Goal: Obtain resource: Download file/media

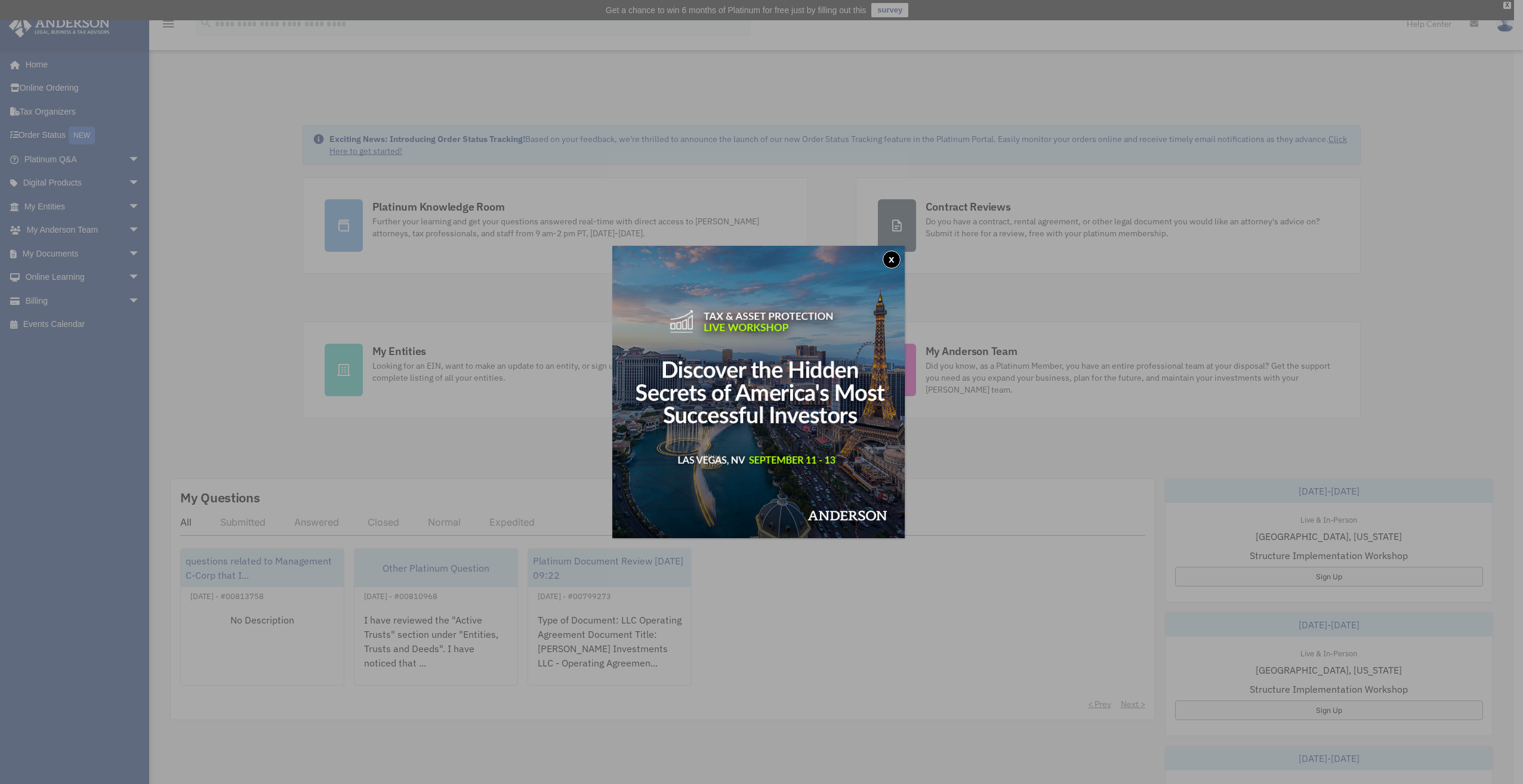
click at [897, 260] on button "x" at bounding box center [891, 260] width 18 height 18
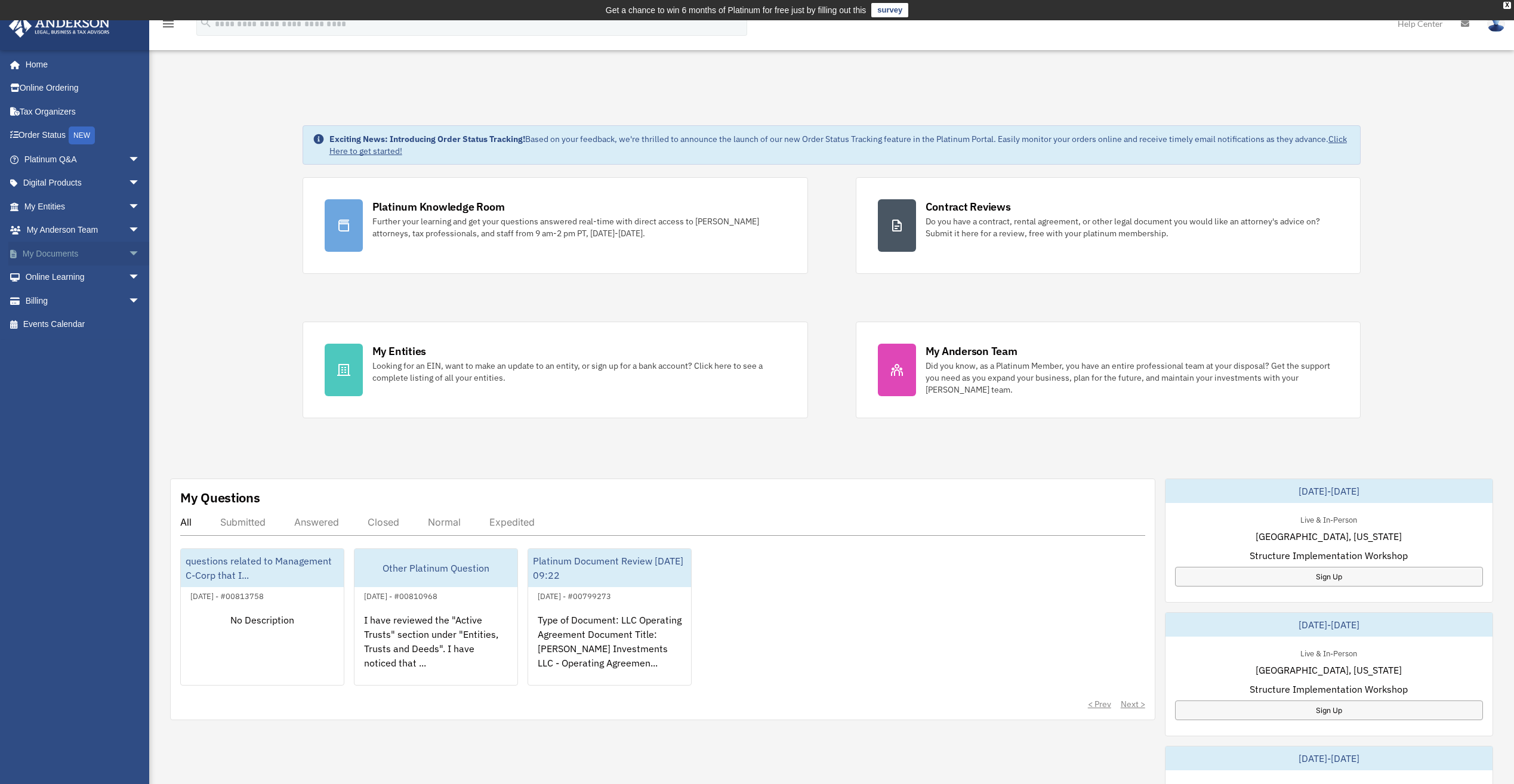
click at [75, 254] on link "My Documents arrow_drop_down" at bounding box center [84, 253] width 150 height 24
click at [128, 255] on span "arrow_drop_down" at bounding box center [139, 253] width 24 height 24
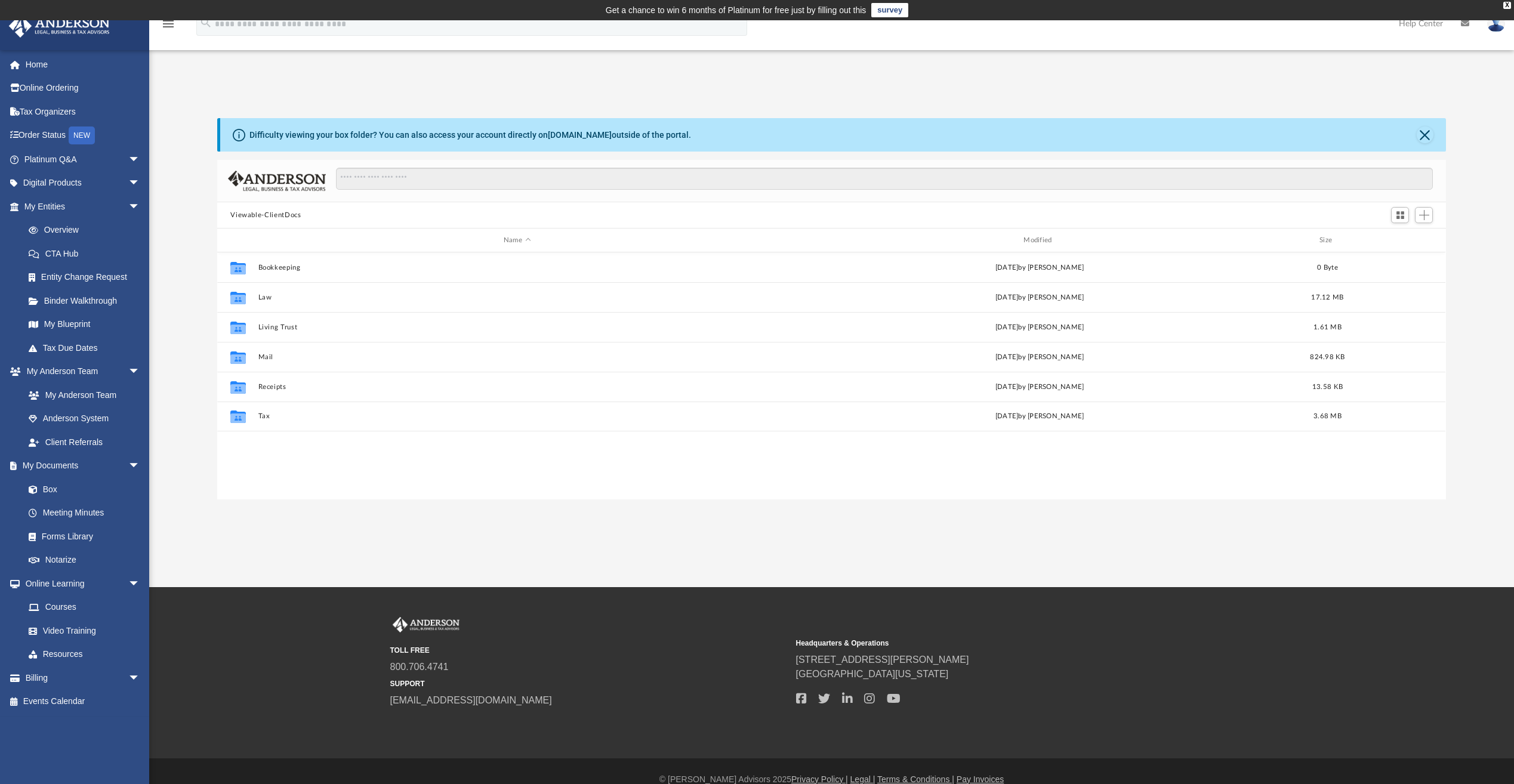
scroll to position [262, 1220]
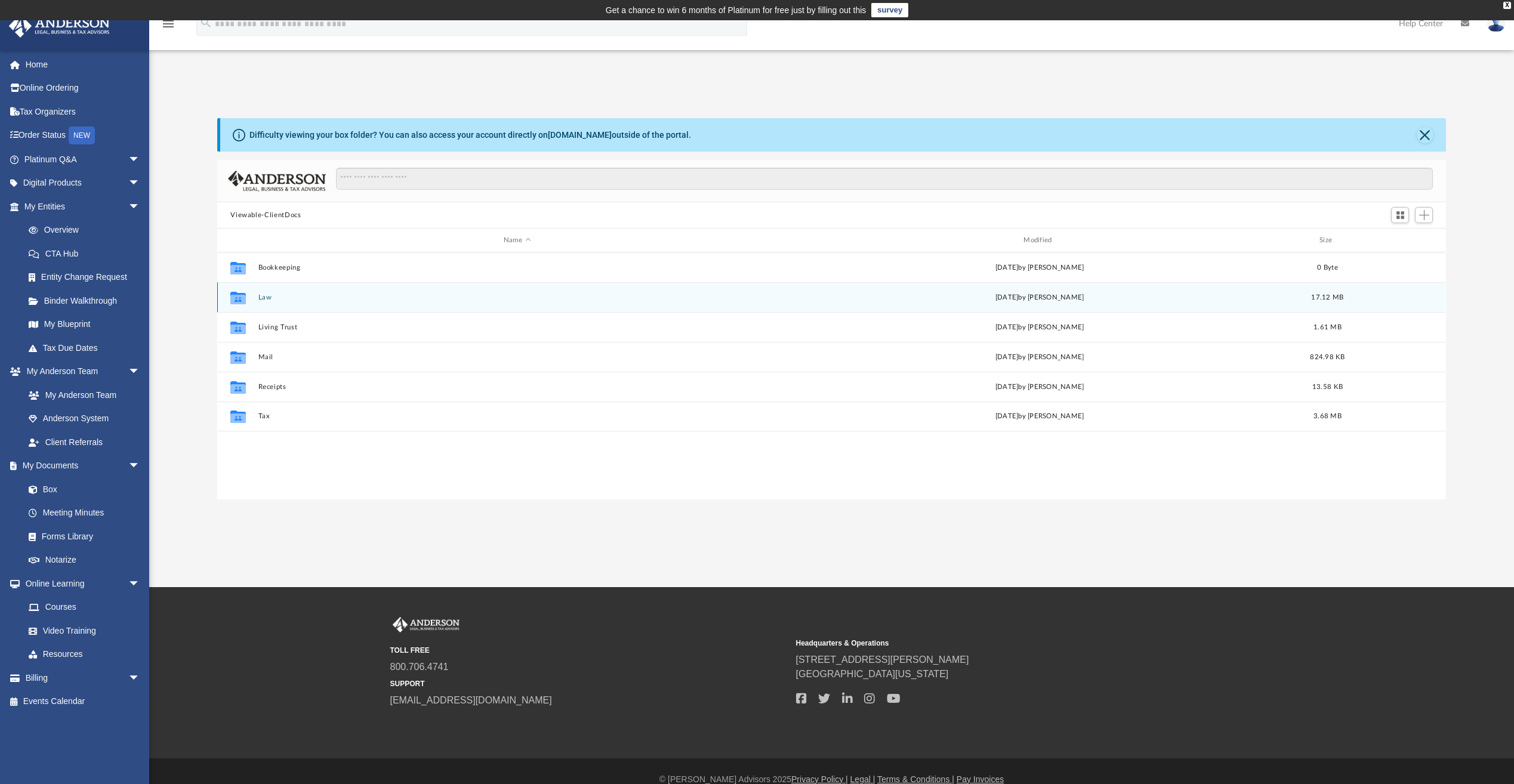
click at [264, 299] on button "Law" at bounding box center [518, 297] width 518 height 8
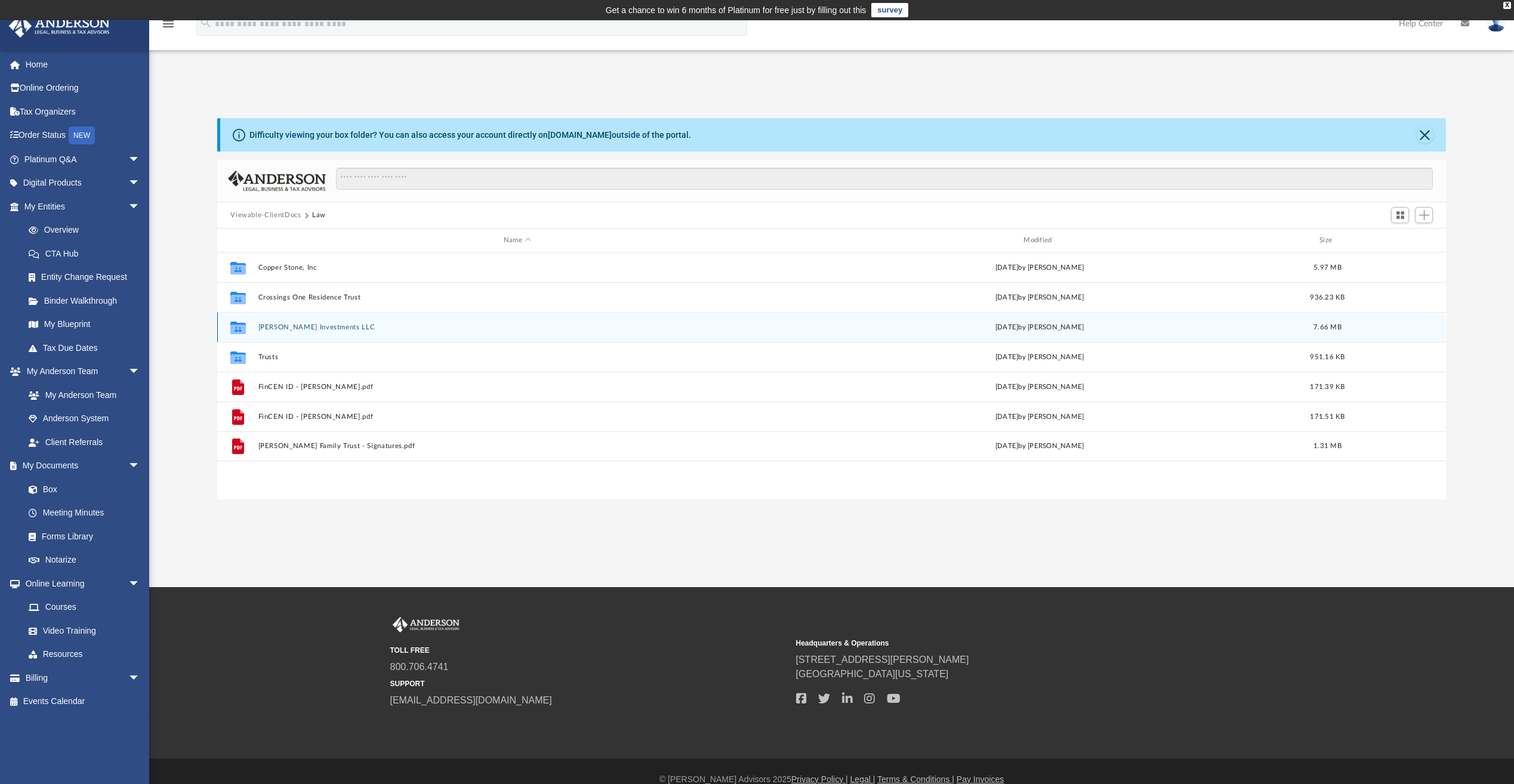
click at [311, 324] on button "Ruda Investments LLC" at bounding box center [518, 327] width 518 height 8
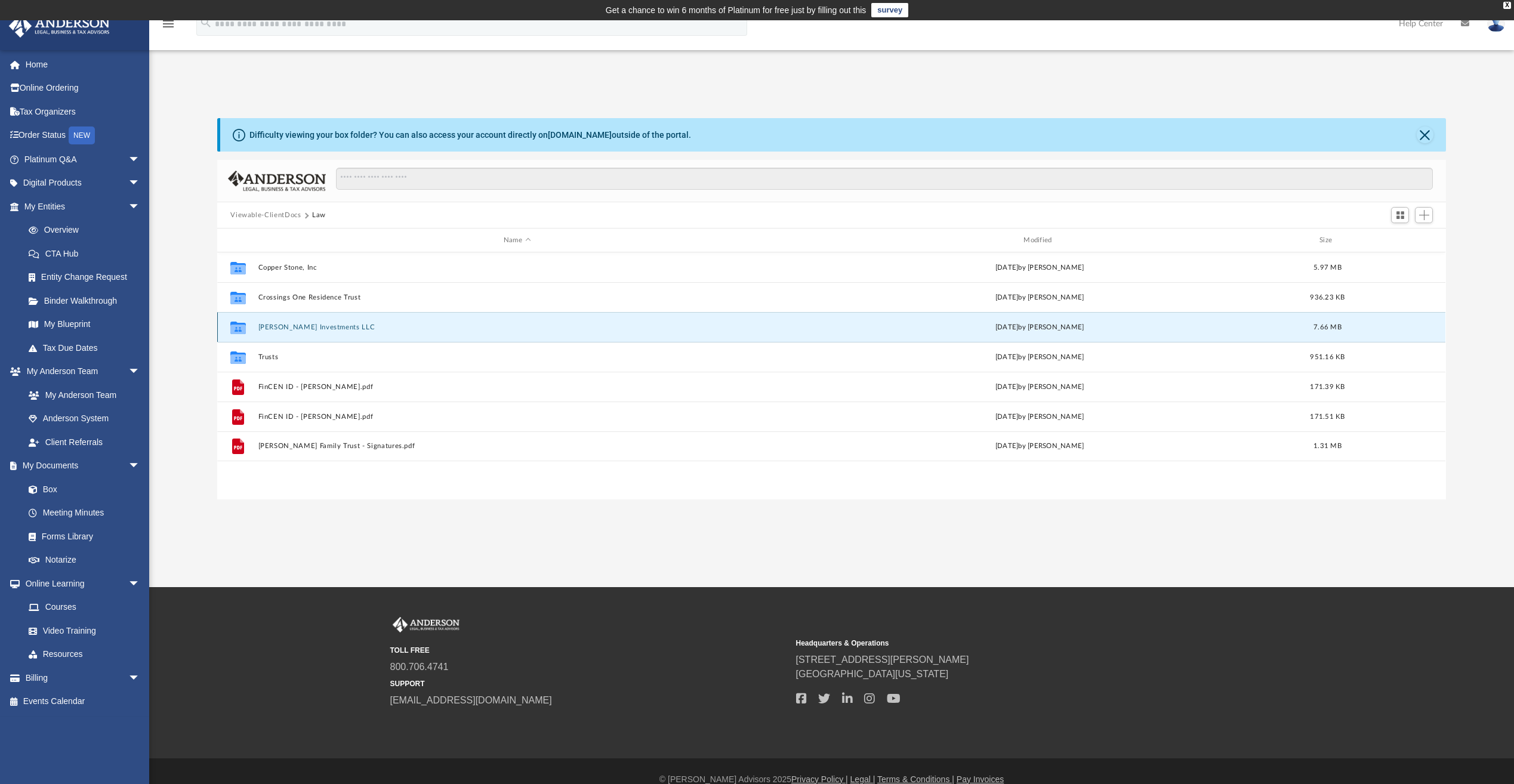
click at [311, 324] on button "Ruda Investments LLC" at bounding box center [518, 327] width 518 height 8
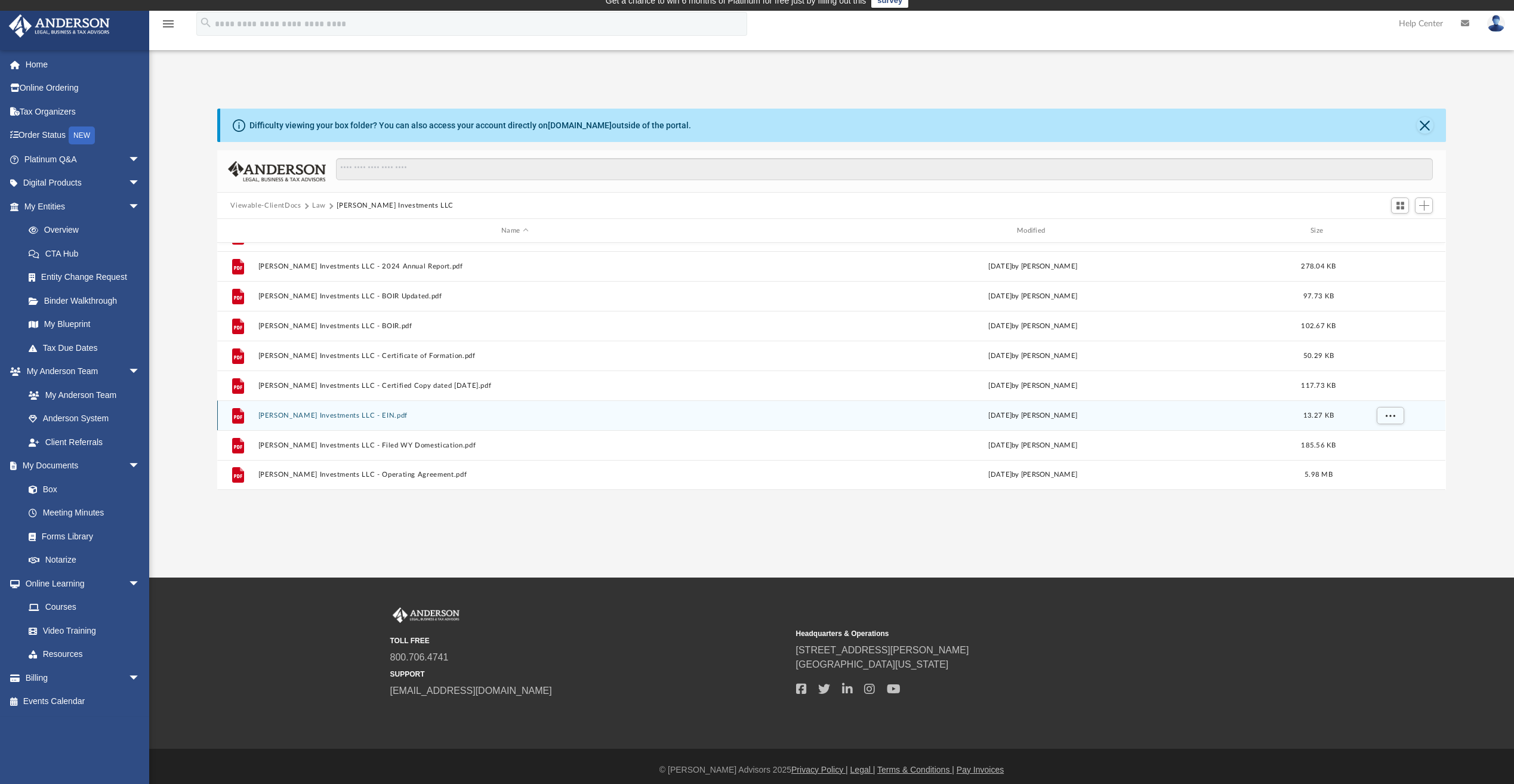
scroll to position [17, 0]
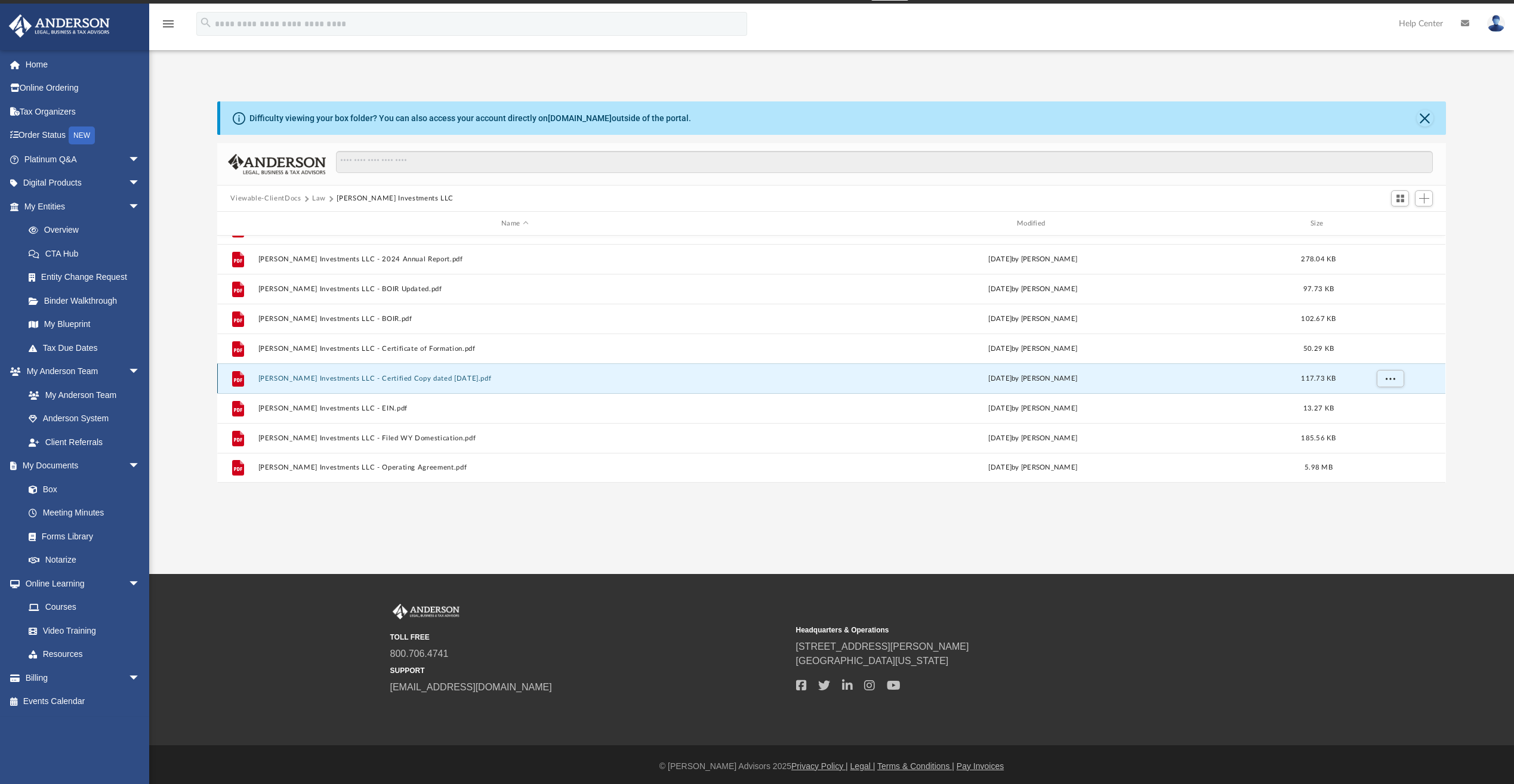
click at [395, 380] on button "Ruda Investments LLC - Certified Copy dated 12.12.2024.pdf" at bounding box center [515, 378] width 513 height 8
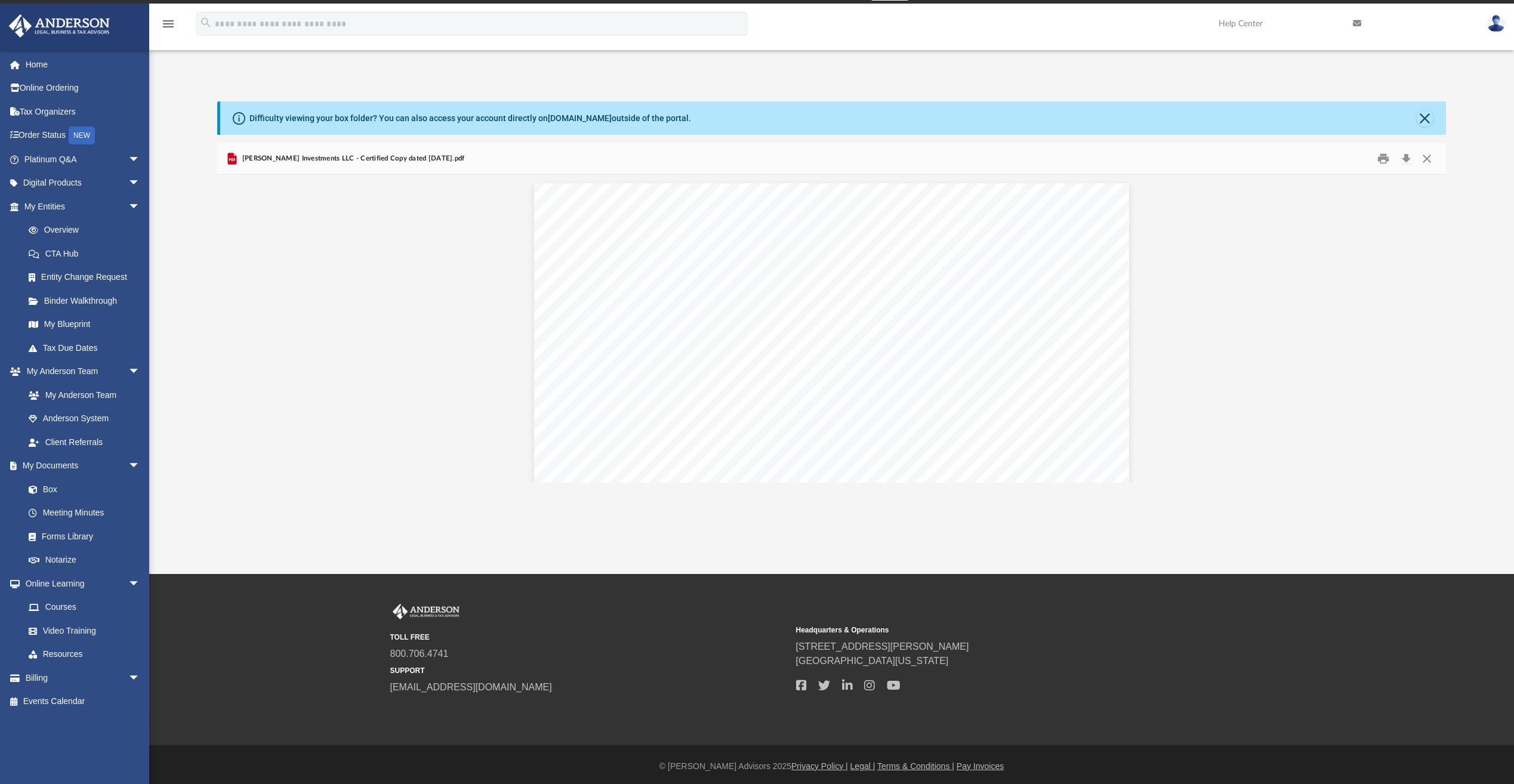
scroll to position [2446, 0]
click at [1421, 122] on button "Close" at bounding box center [1425, 118] width 17 height 17
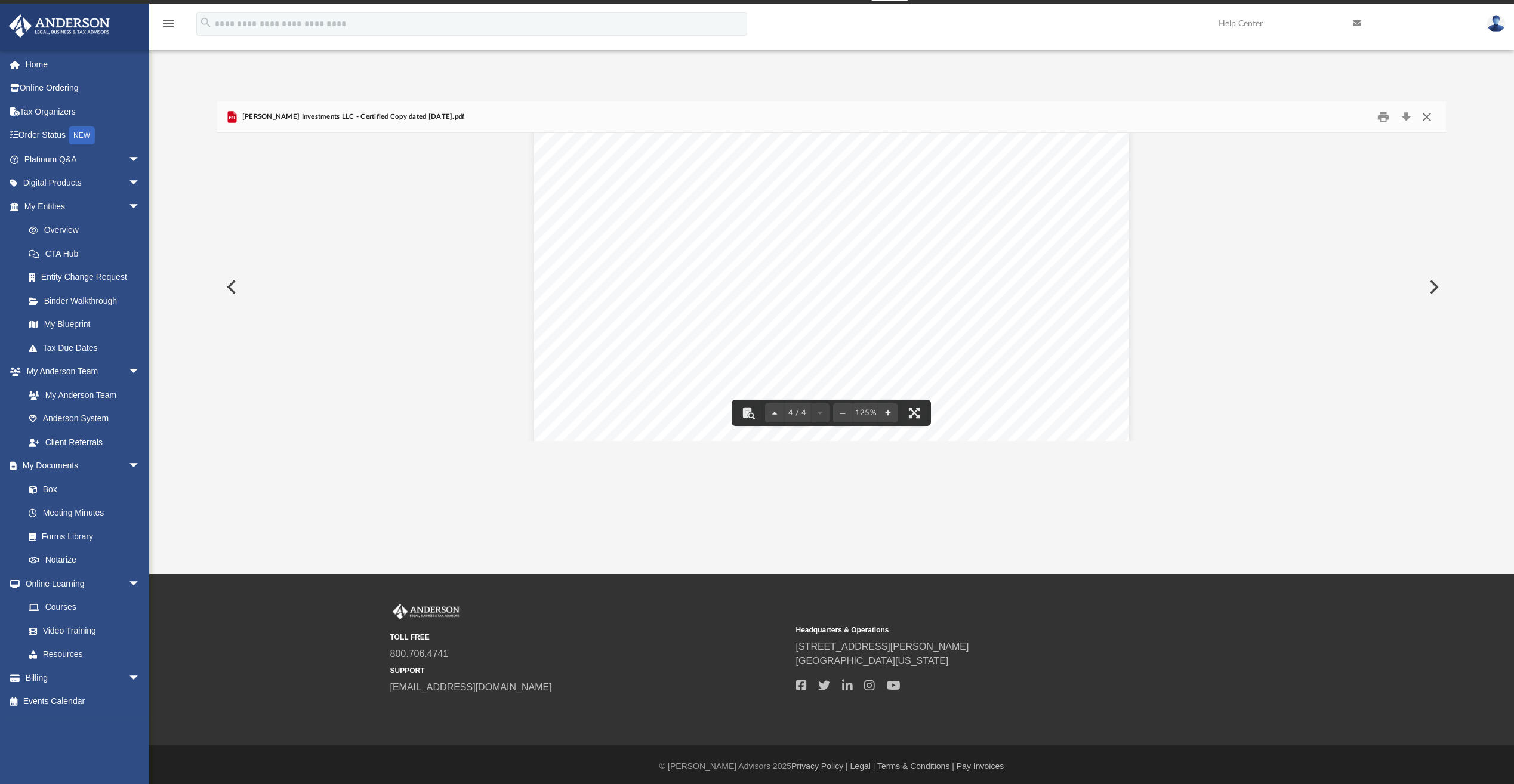
click at [1429, 117] on button "Close" at bounding box center [1427, 117] width 22 height 18
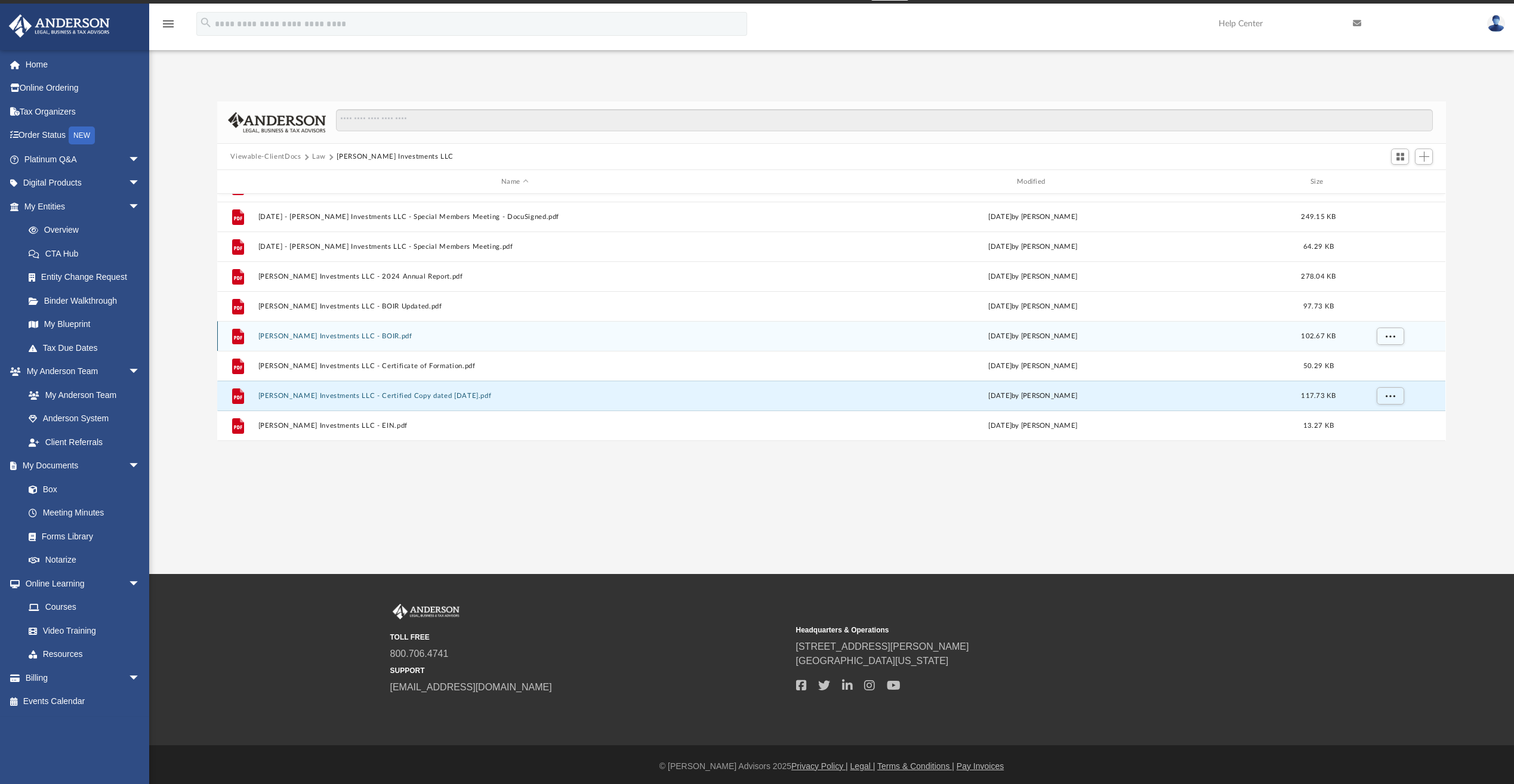
scroll to position [81, 0]
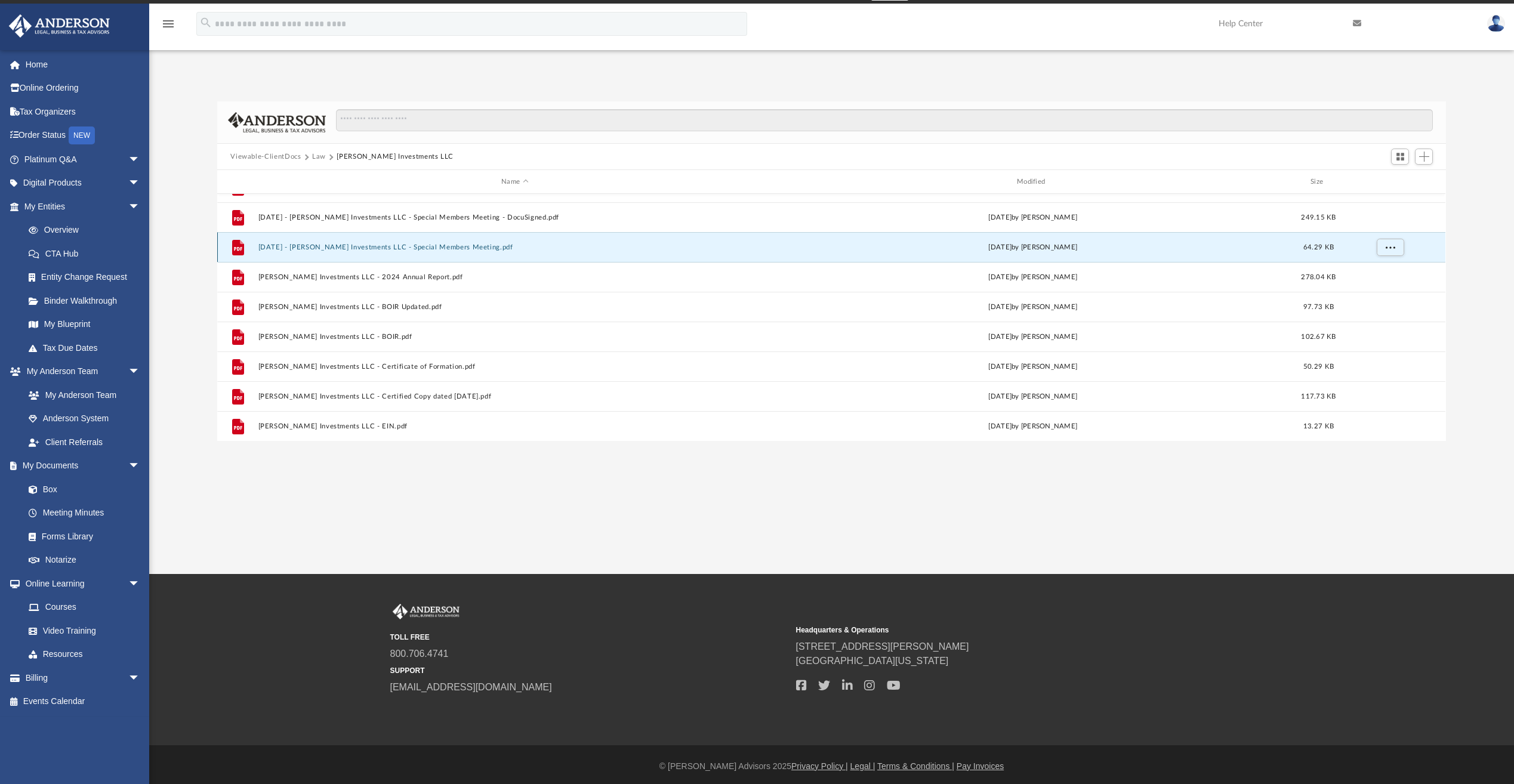
click at [443, 249] on button "2025.01.13 - Ruda Investments LLC - Special Members Meeting.pdf" at bounding box center [515, 247] width 513 height 8
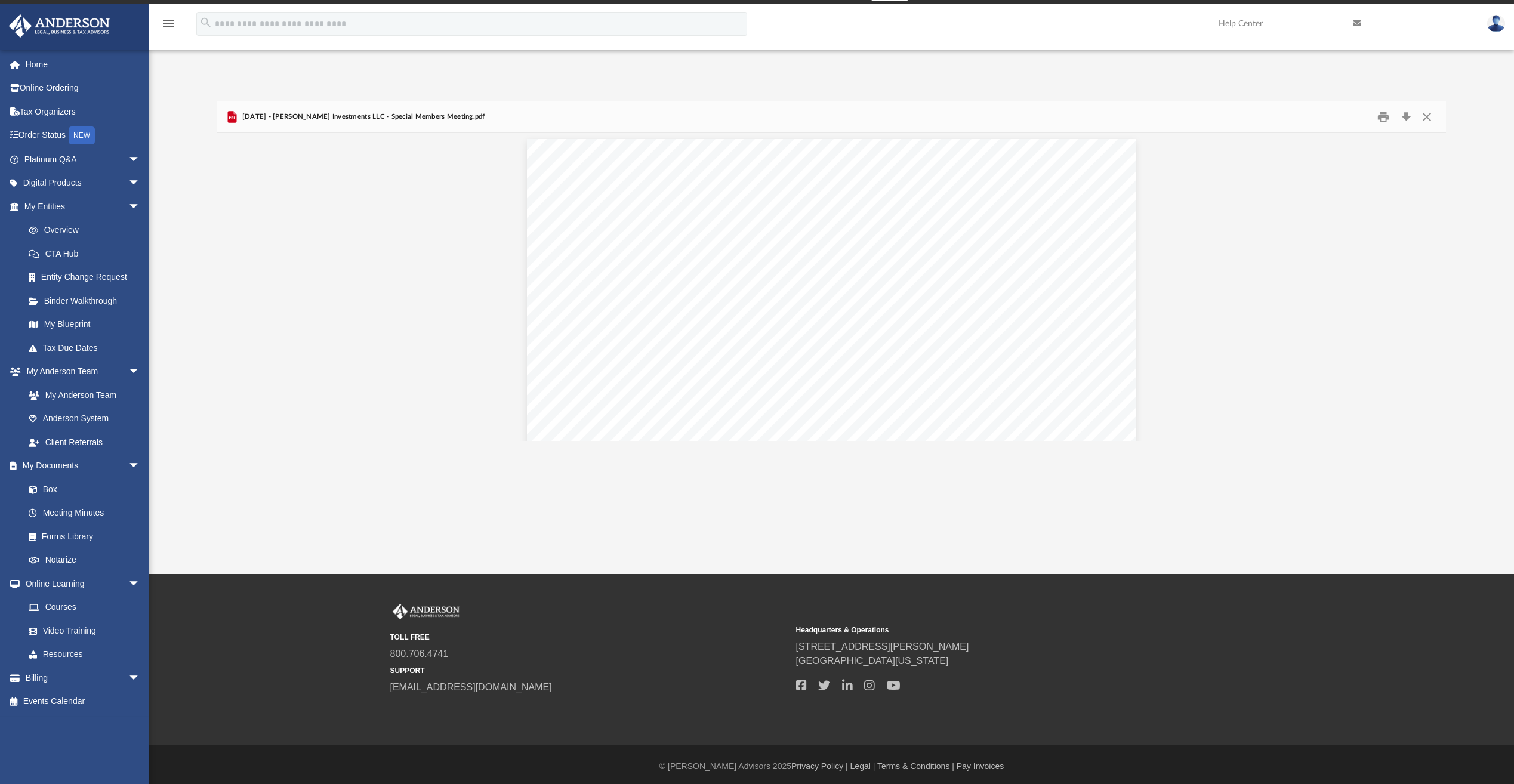
scroll to position [0, 0]
click at [1408, 114] on button "Download" at bounding box center [1406, 117] width 22 height 18
click at [1432, 118] on button "Close" at bounding box center [1427, 117] width 22 height 18
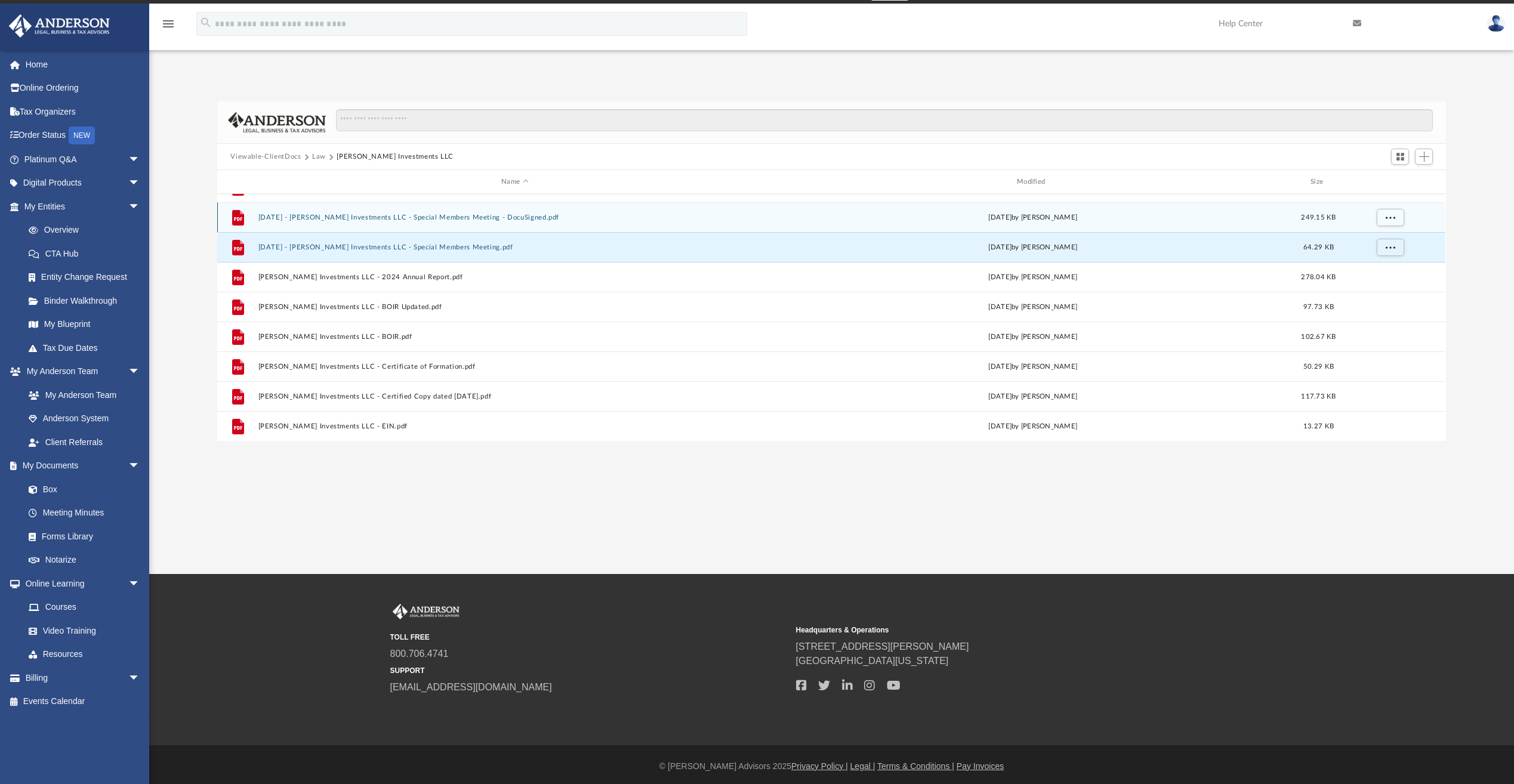
click at [356, 218] on button "2025.01.13 - Ruda Investments LLC - Special Members Meeting - DocuSigned.pdf" at bounding box center [515, 217] width 513 height 8
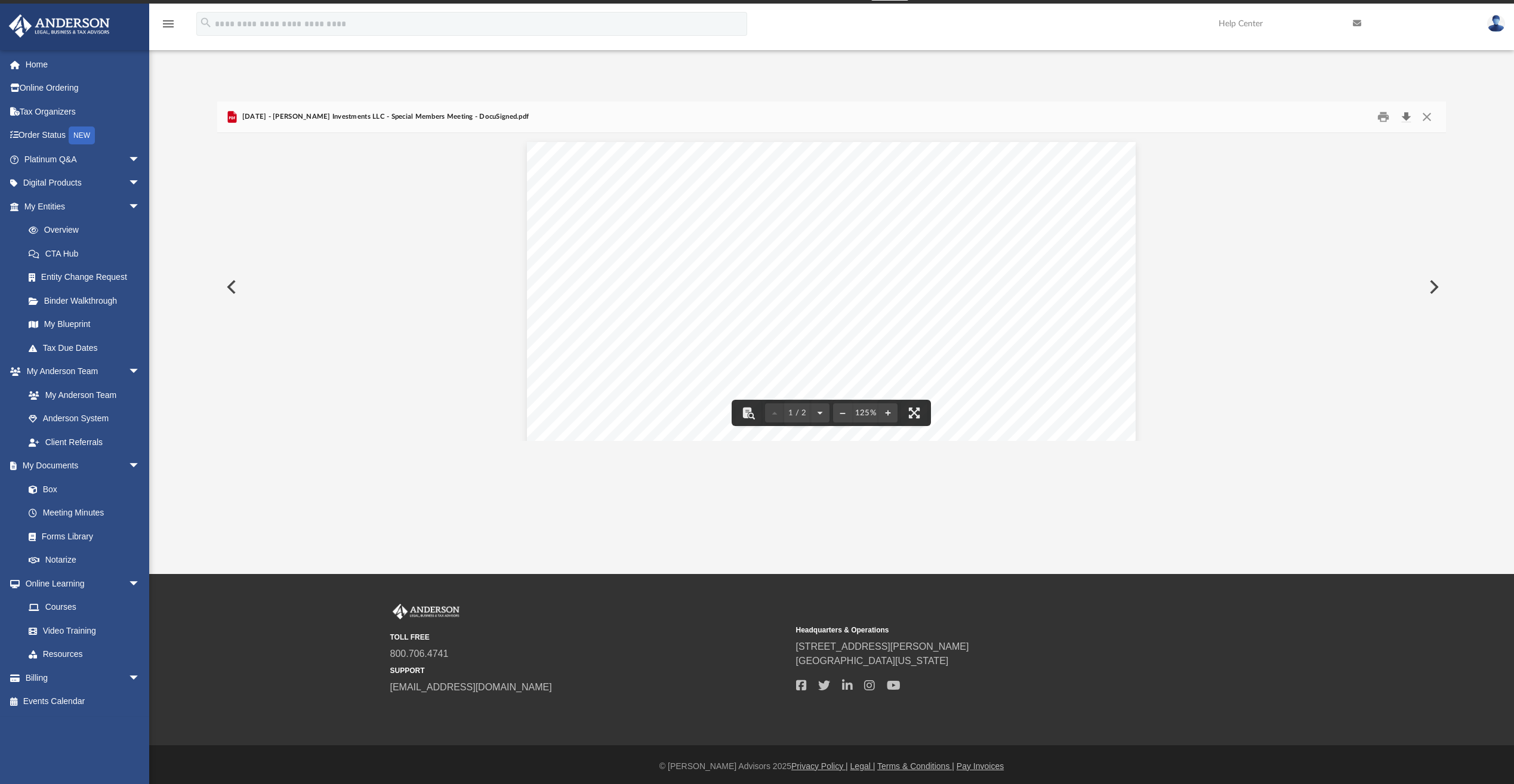
click at [1404, 116] on button "Download" at bounding box center [1406, 117] width 22 height 18
click at [1425, 113] on button "Close" at bounding box center [1427, 117] width 22 height 18
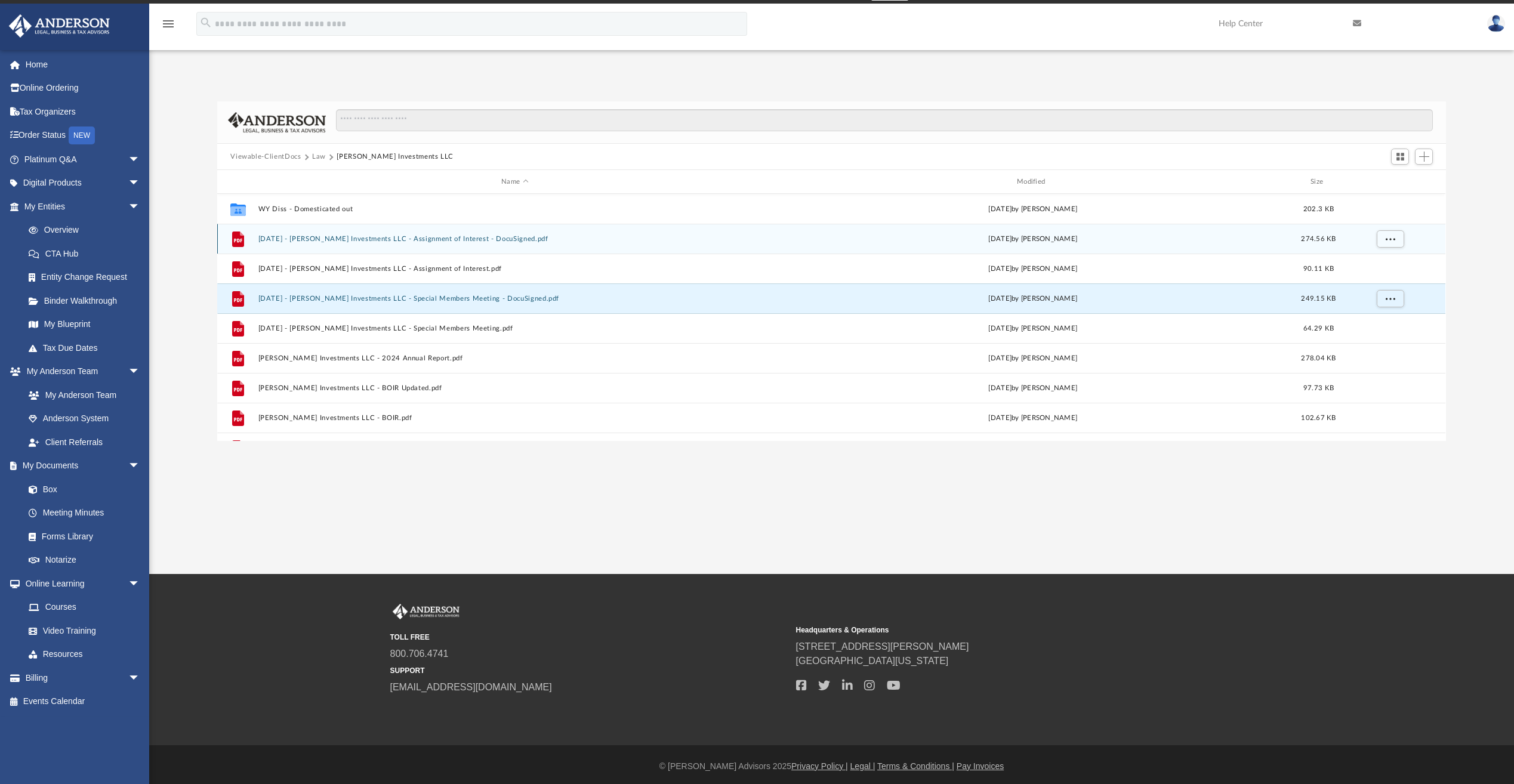
click at [397, 238] on button "2025.01.13 - Ruda Investments LLC - Assignment of Interest - DocuSigned.pdf" at bounding box center [515, 239] width 513 height 8
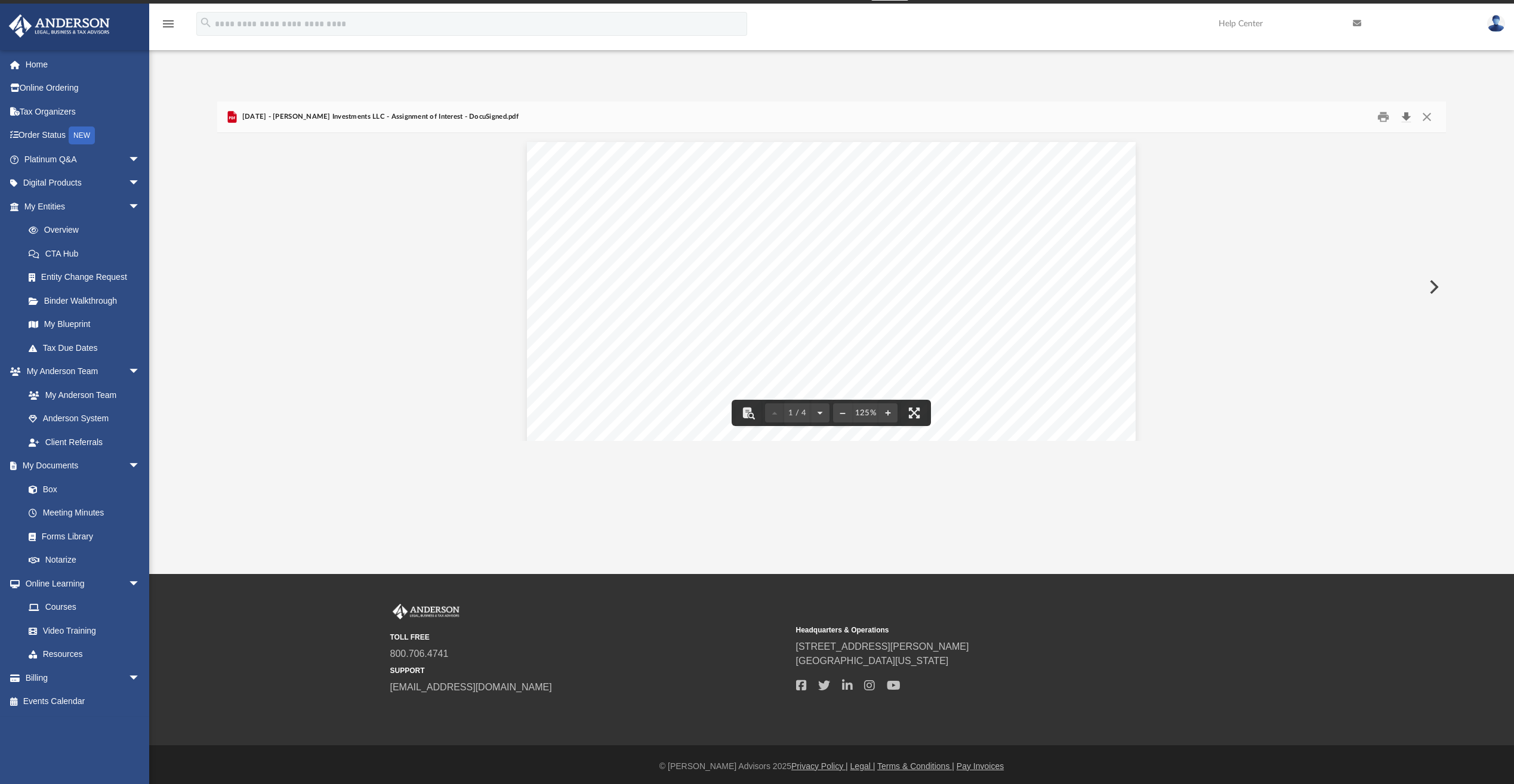
click at [1406, 121] on button "Download" at bounding box center [1406, 117] width 22 height 18
click at [1423, 118] on button "Close" at bounding box center [1427, 117] width 22 height 18
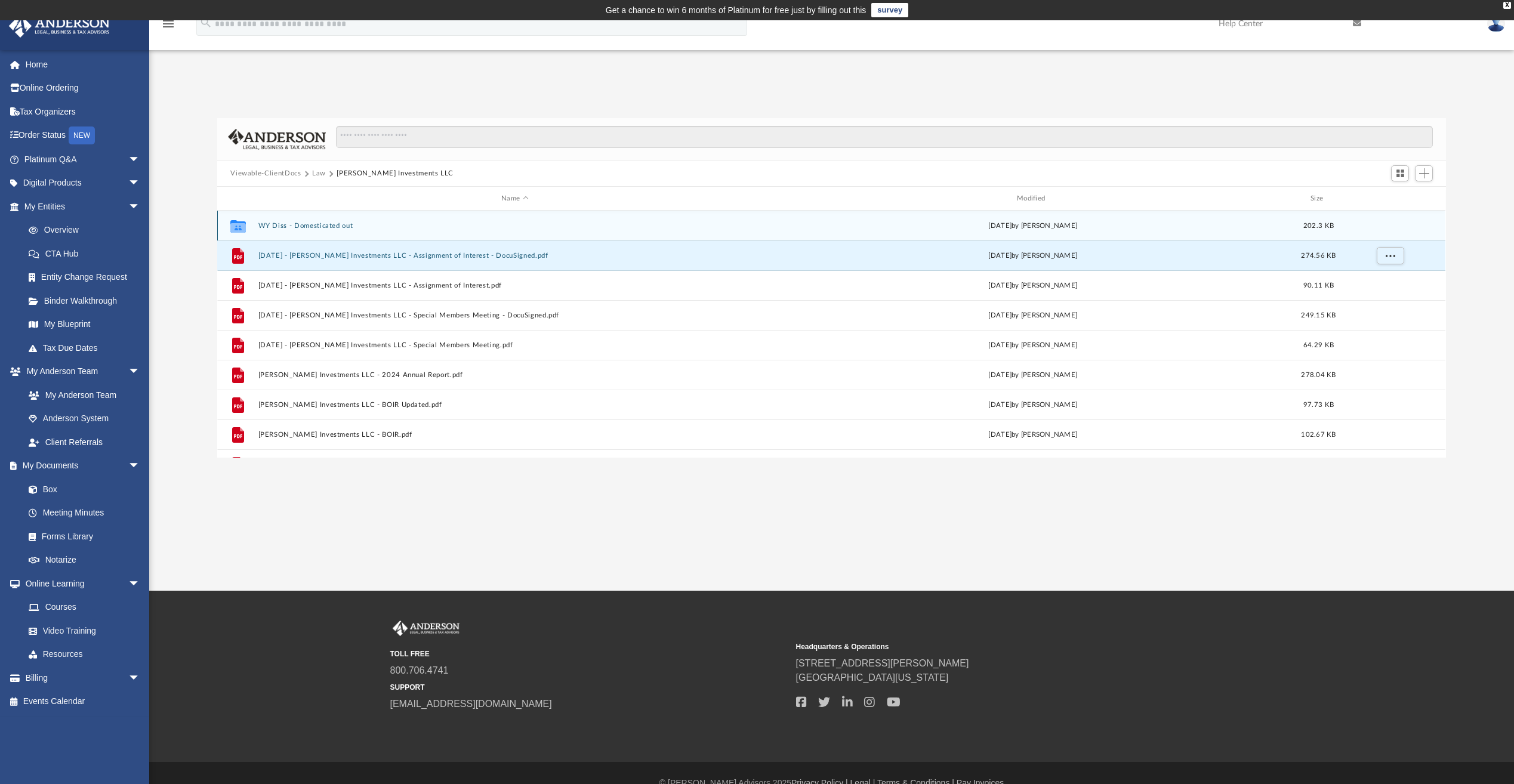
click at [314, 226] on button "WY Diss - Domesticated out" at bounding box center [515, 226] width 513 height 8
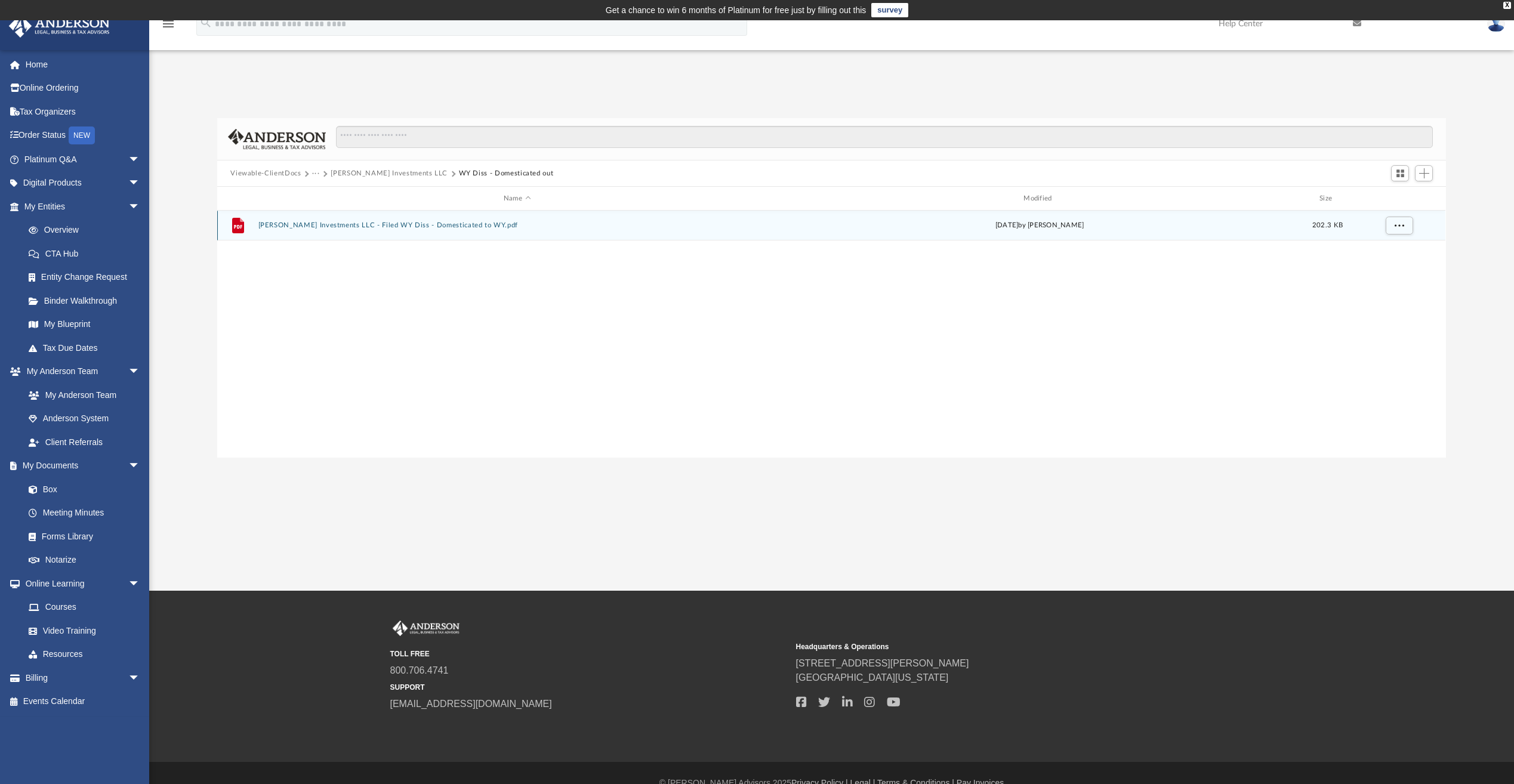
click at [419, 226] on button "Ruda Investments LLC - Filed WY Diss - Domesticated to WY.pdf" at bounding box center [518, 225] width 518 height 8
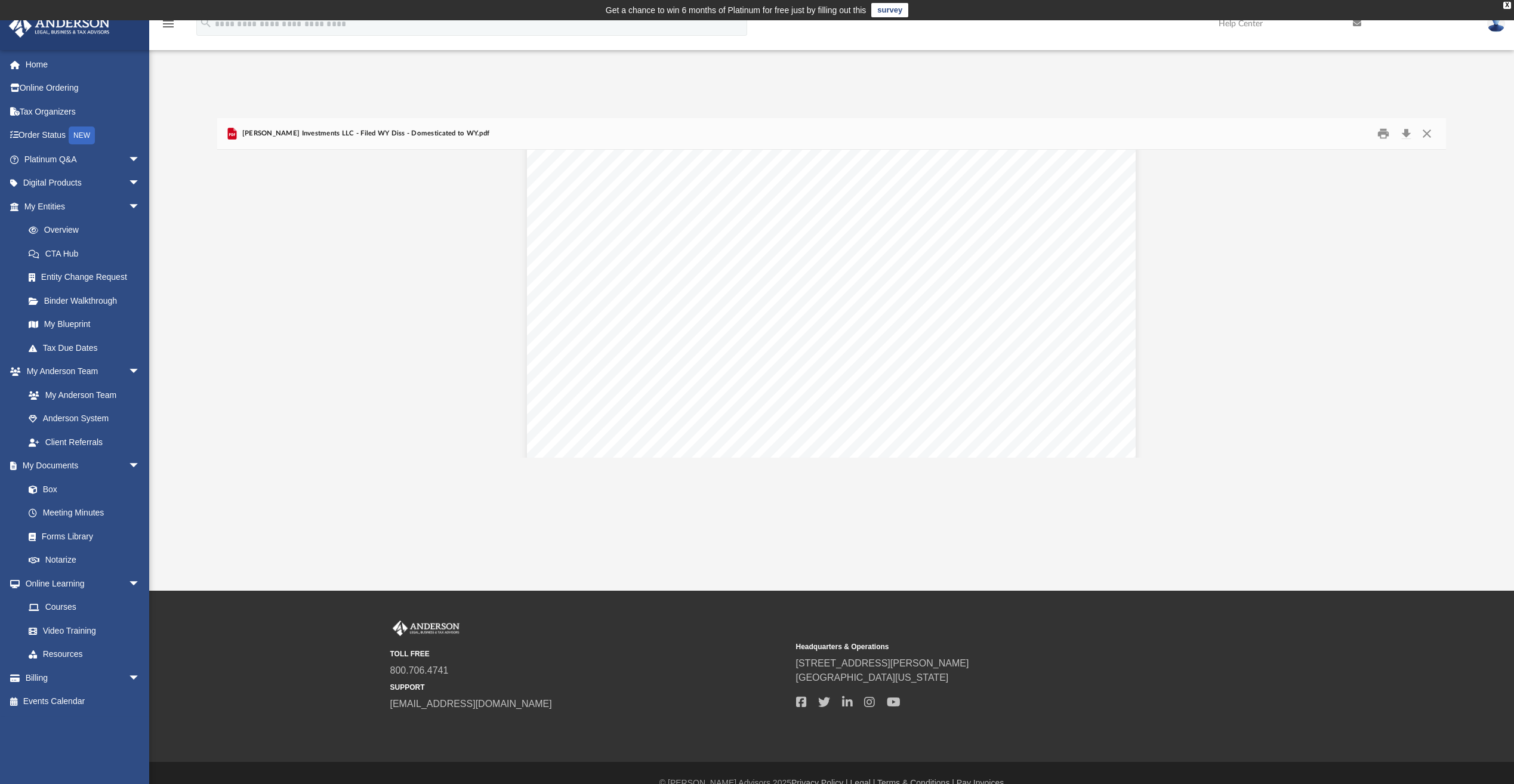
scroll to position [119, 0]
drag, startPoint x: 1052, startPoint y: 338, endPoint x: 868, endPoint y: 342, distance: 184.0
click at [1052, 338] on div "Filed Secretary of State State of Washington Date Filed: 01/23/2025 Effective D…" at bounding box center [832, 432] width 608 height 787
click at [1429, 137] on button "Close" at bounding box center [1427, 133] width 22 height 18
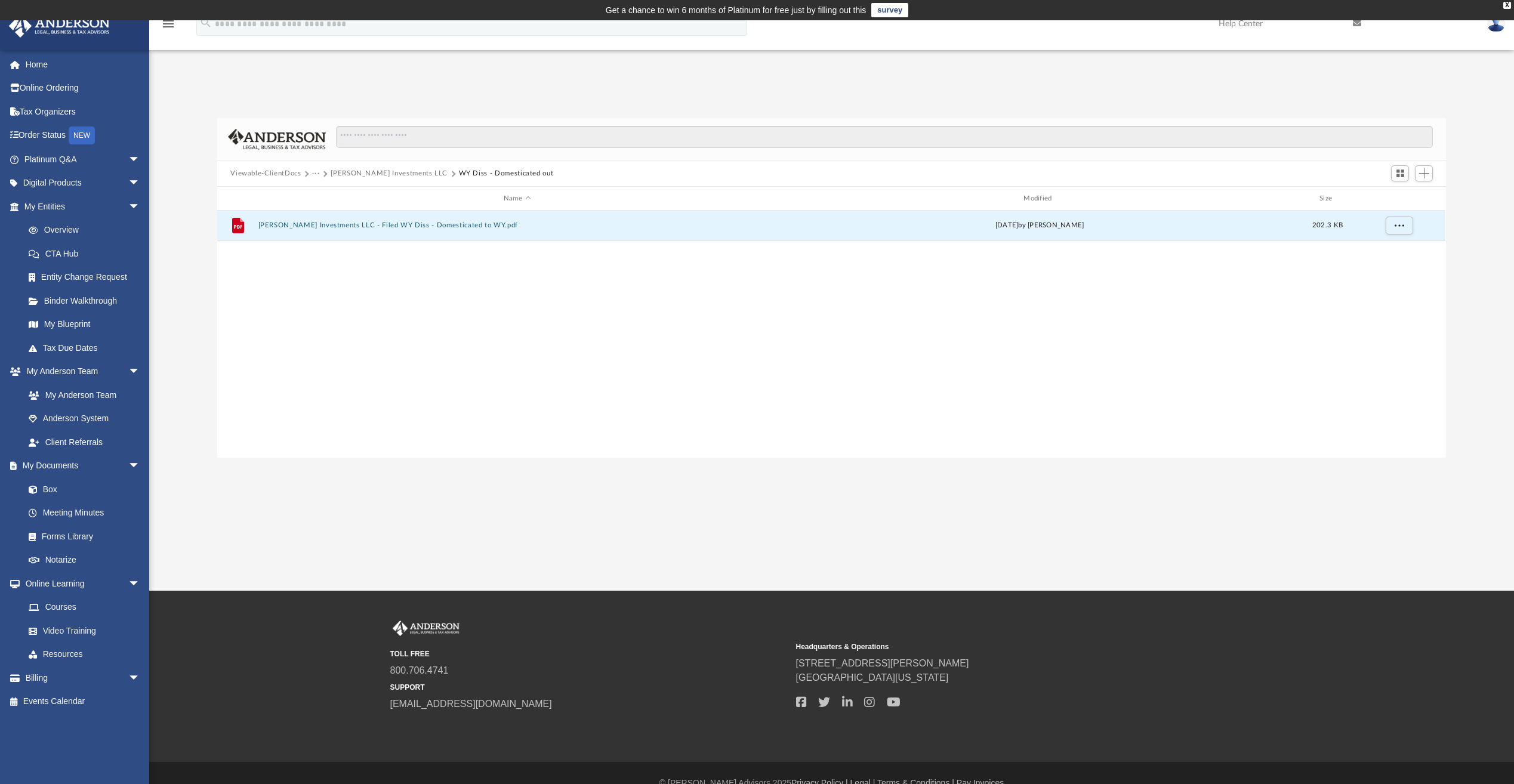
click at [390, 173] on button "Ruda Investments LLC" at bounding box center [389, 173] width 117 height 10
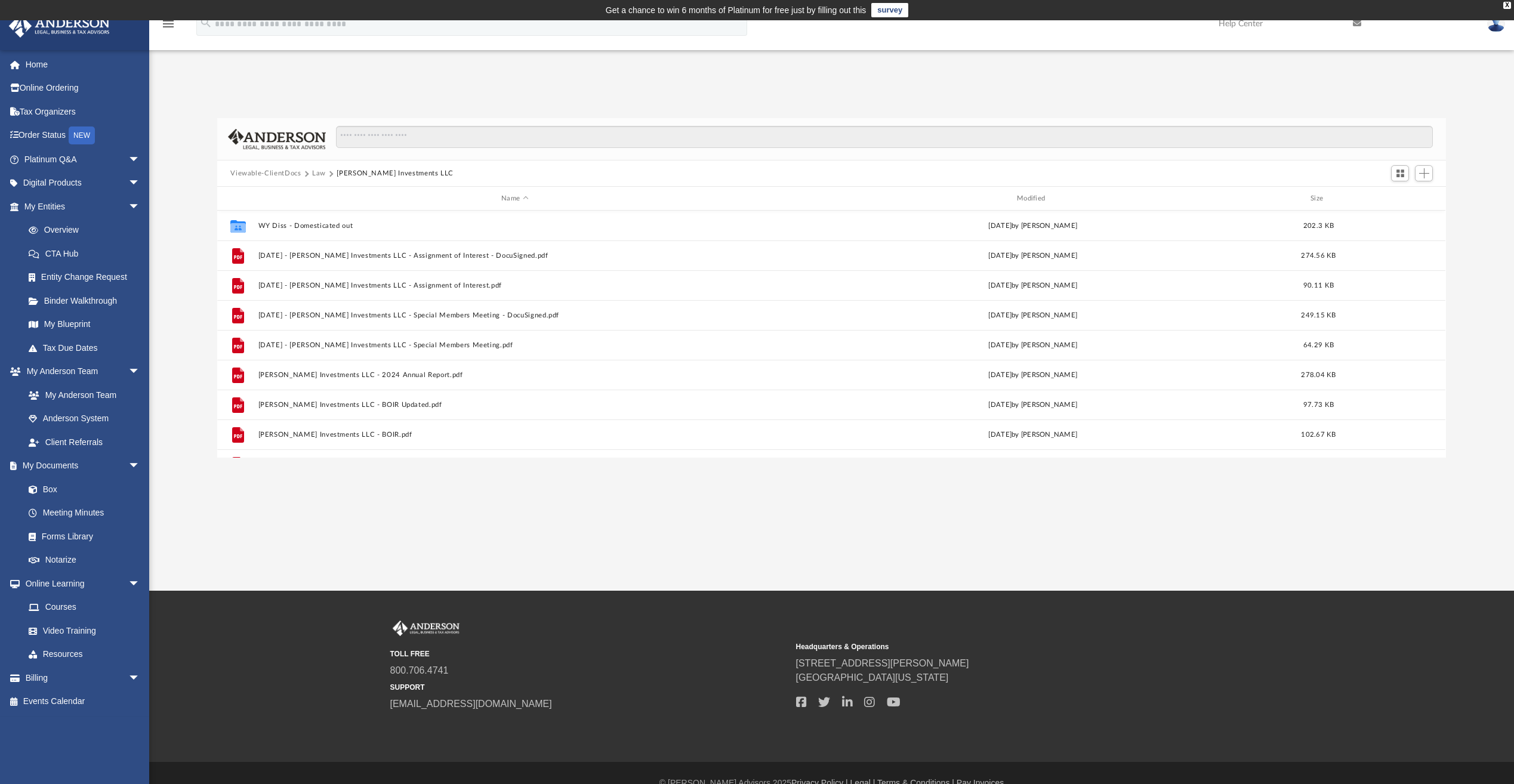
click at [316, 172] on button "Law" at bounding box center [319, 173] width 14 height 10
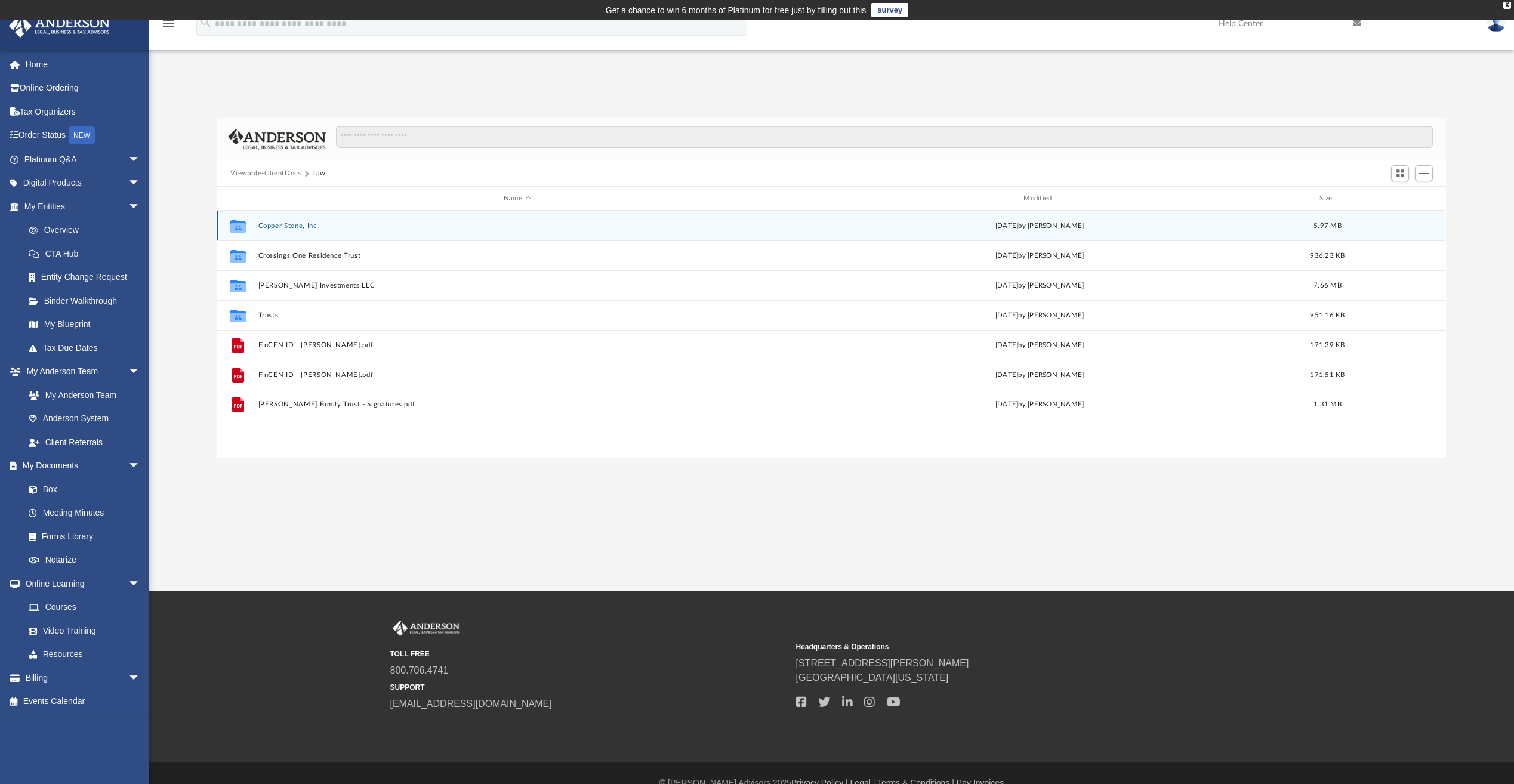
click at [302, 228] on button "Copper Stone, Inc" at bounding box center [518, 226] width 518 height 8
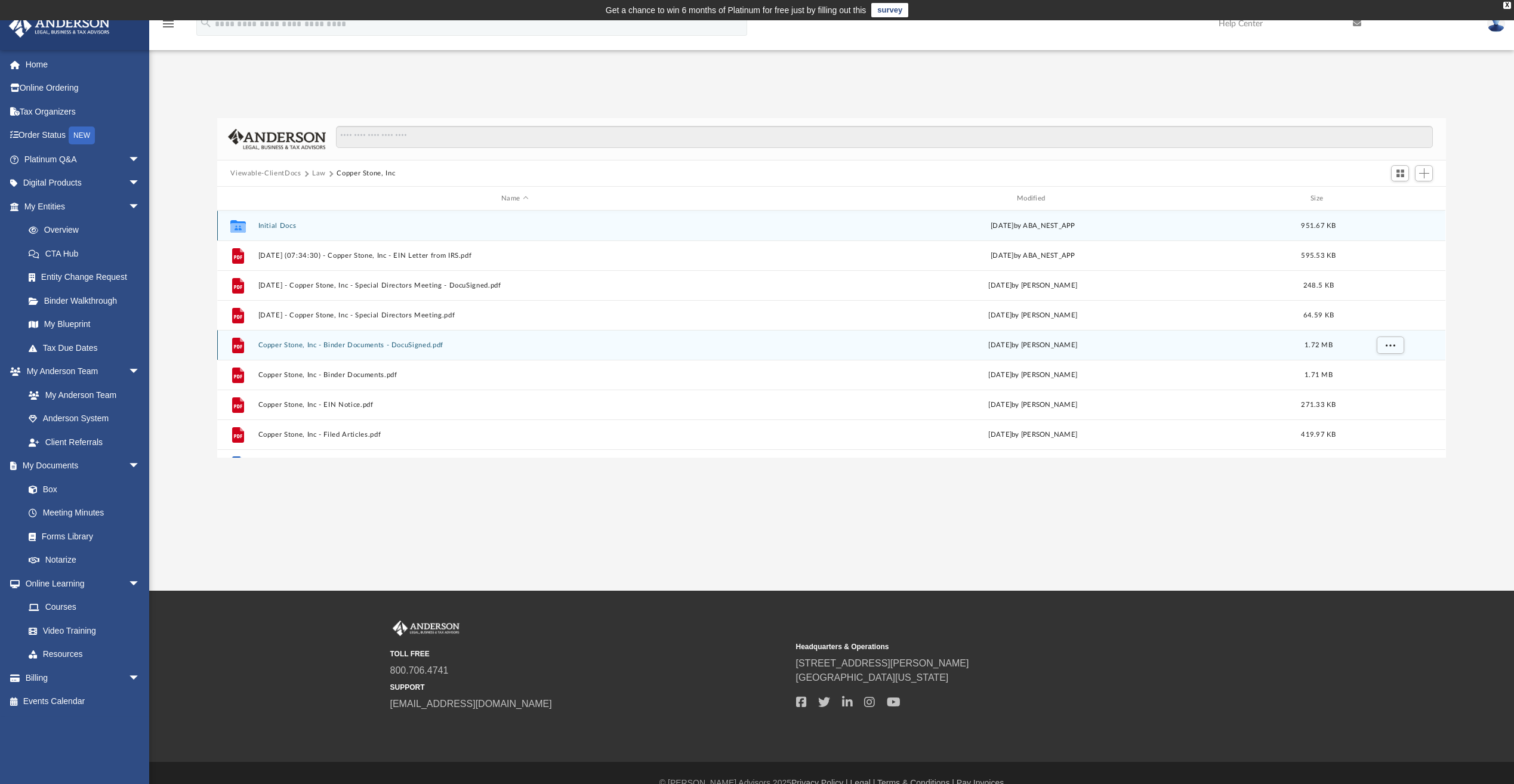
scroll to position [22, 0]
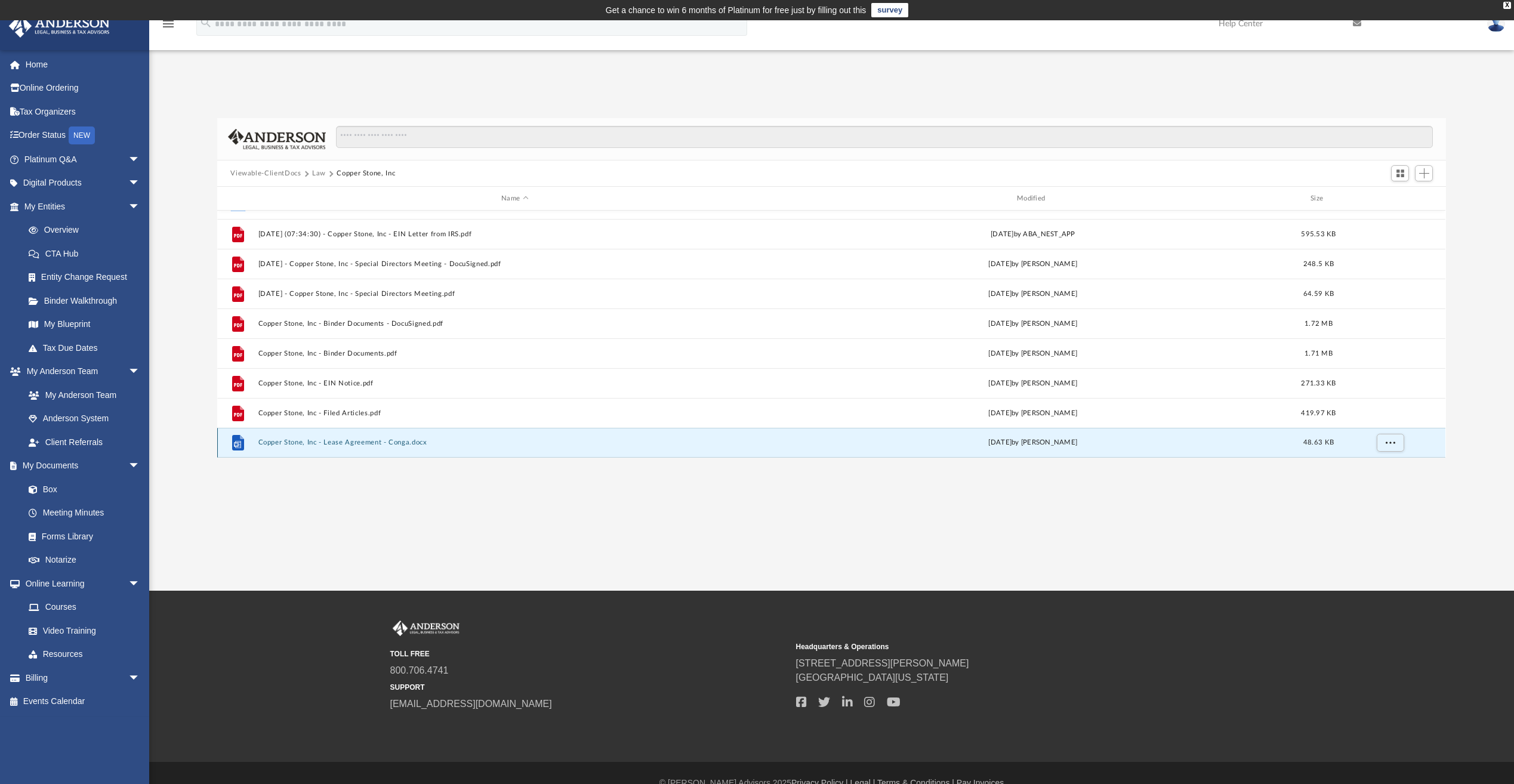
click at [355, 443] on button "Copper Stone, Inc - Lease Agreement - Conga.docx" at bounding box center [515, 442] width 513 height 8
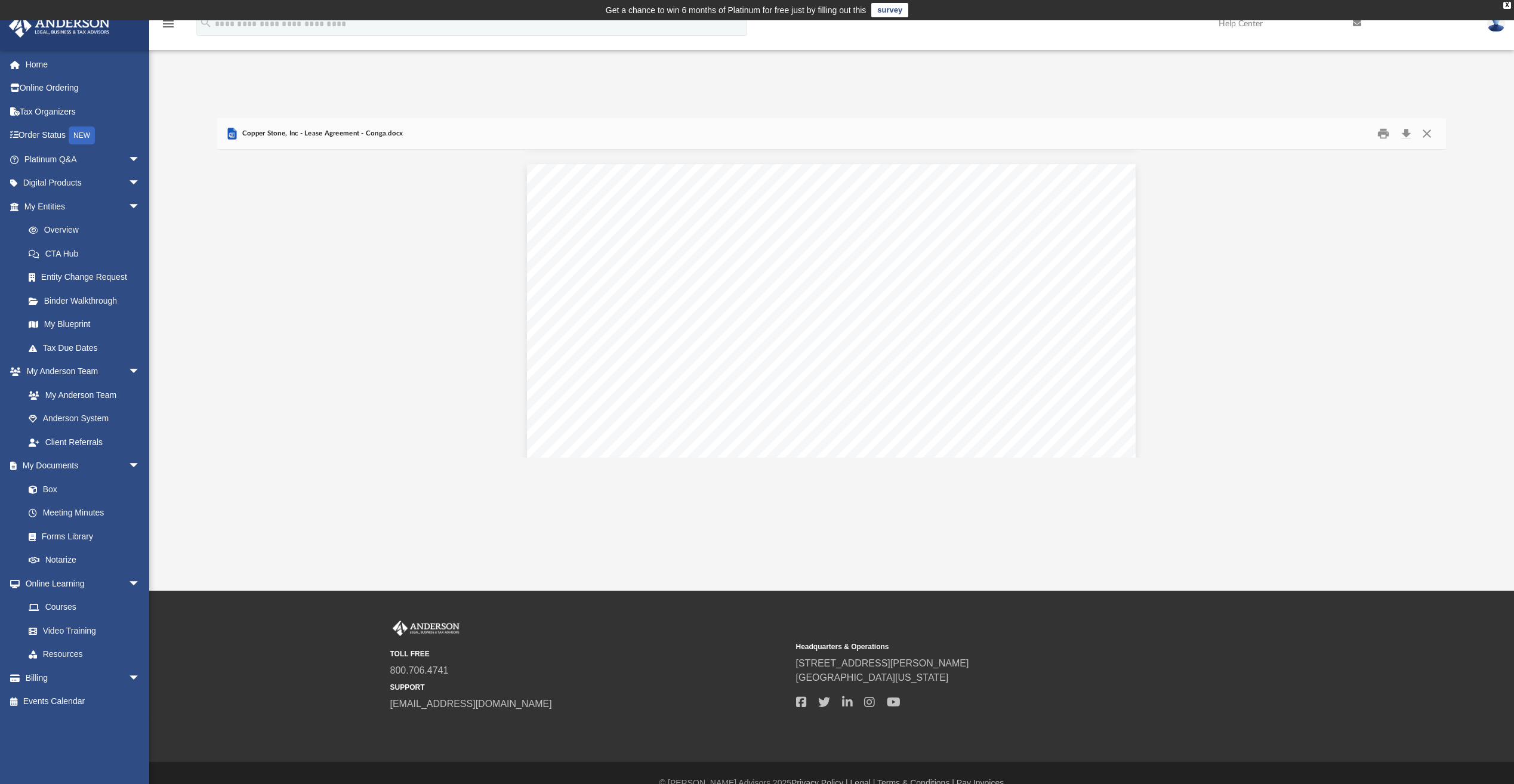
scroll to position [3281, 0]
click at [1429, 136] on button "Close" at bounding box center [1427, 133] width 22 height 18
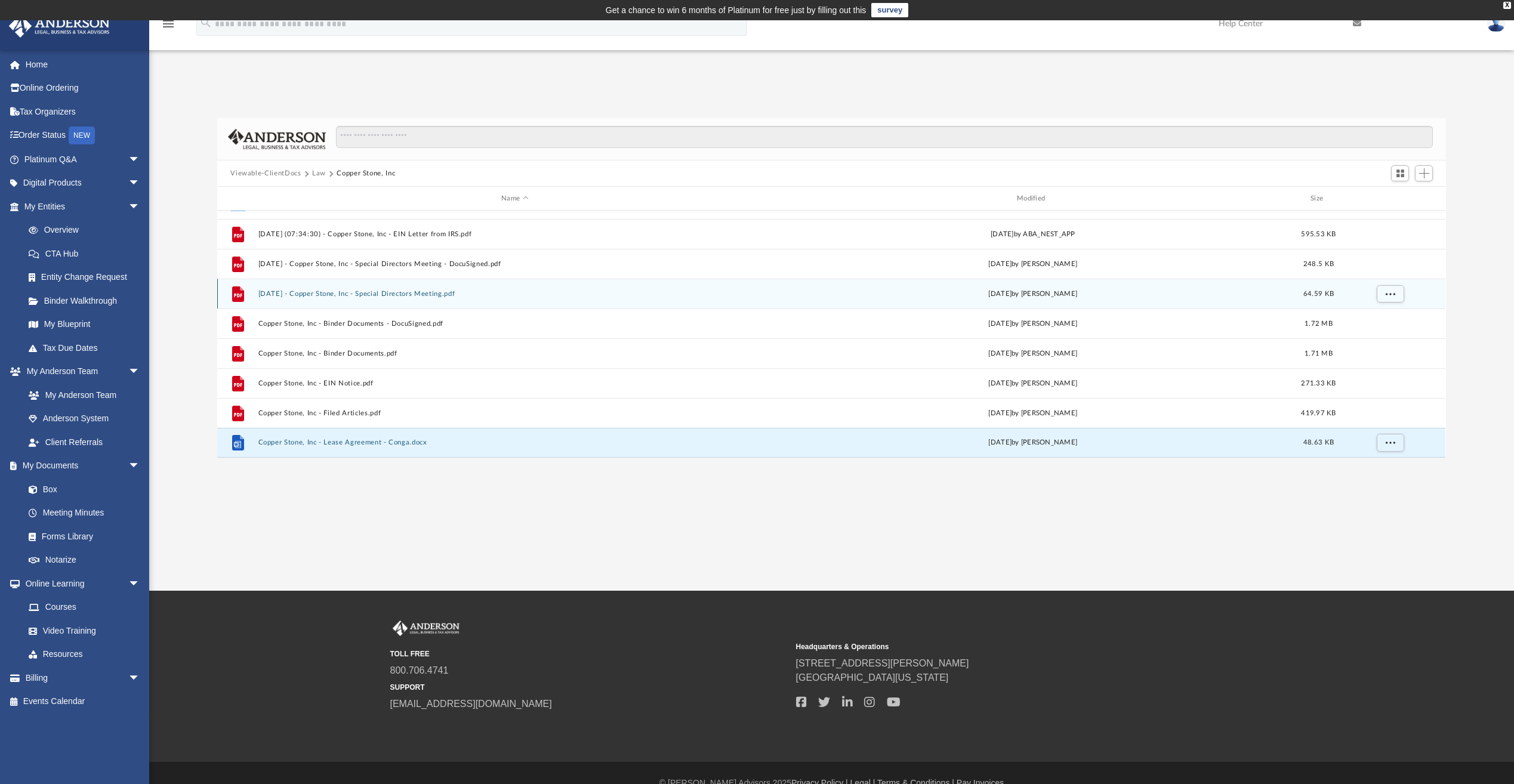
scroll to position [0, 0]
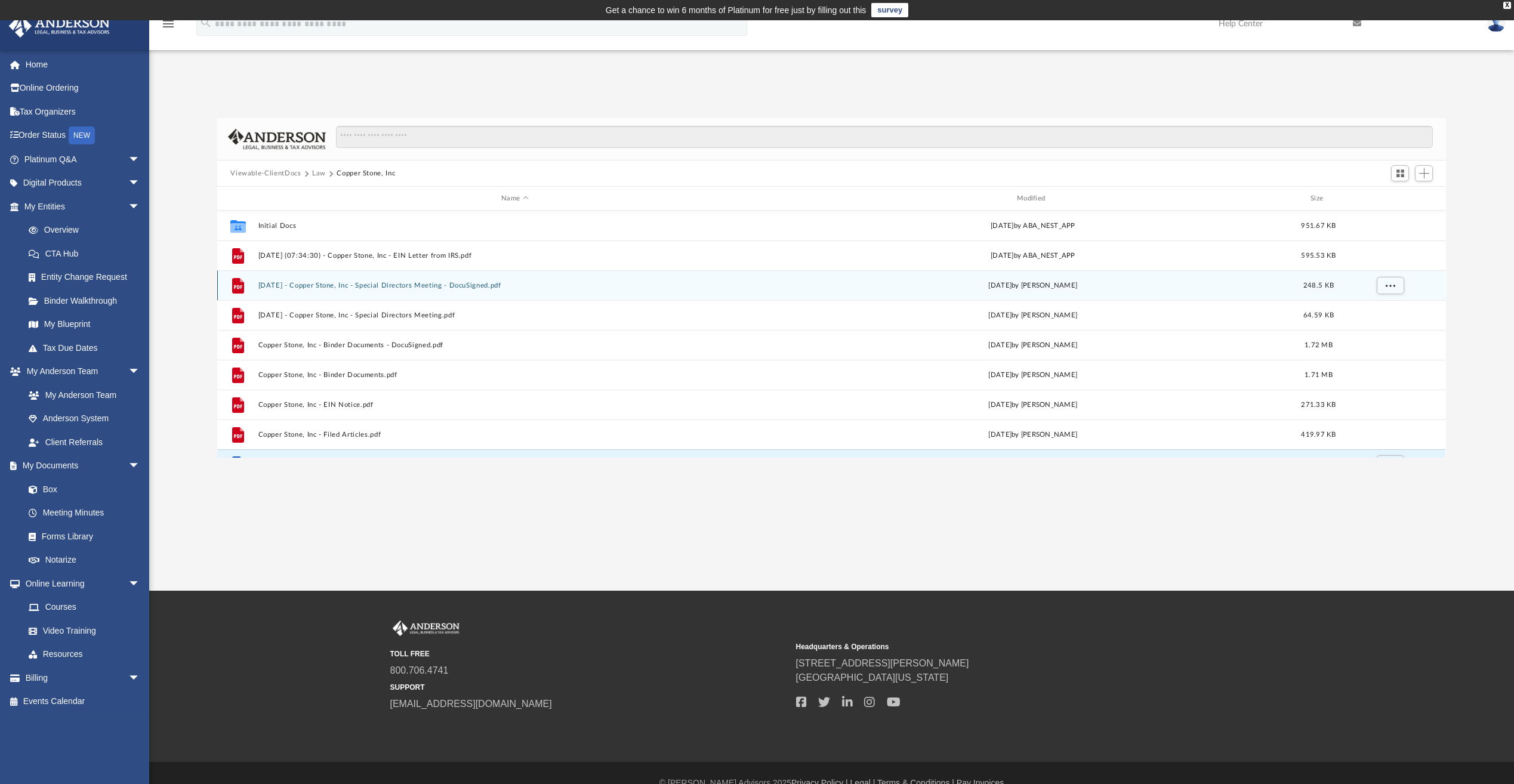
click at [454, 284] on button "2024.12.27 - Copper Stone, Inc - Special Directors Meeting - DocuSigned.pdf" at bounding box center [515, 285] width 513 height 8
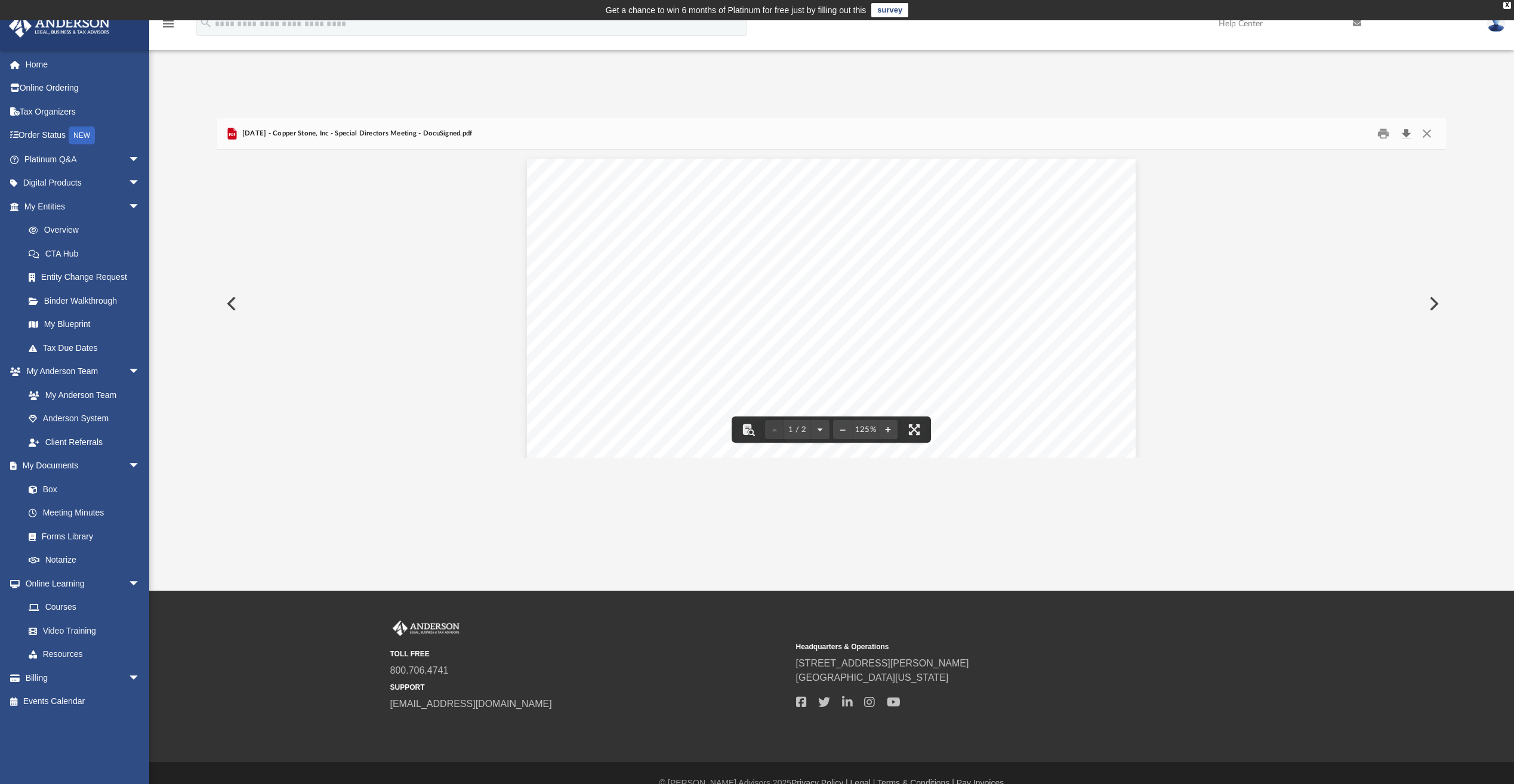
click at [1404, 138] on button "Download" at bounding box center [1406, 133] width 22 height 18
click at [1430, 135] on button "Close" at bounding box center [1427, 133] width 22 height 18
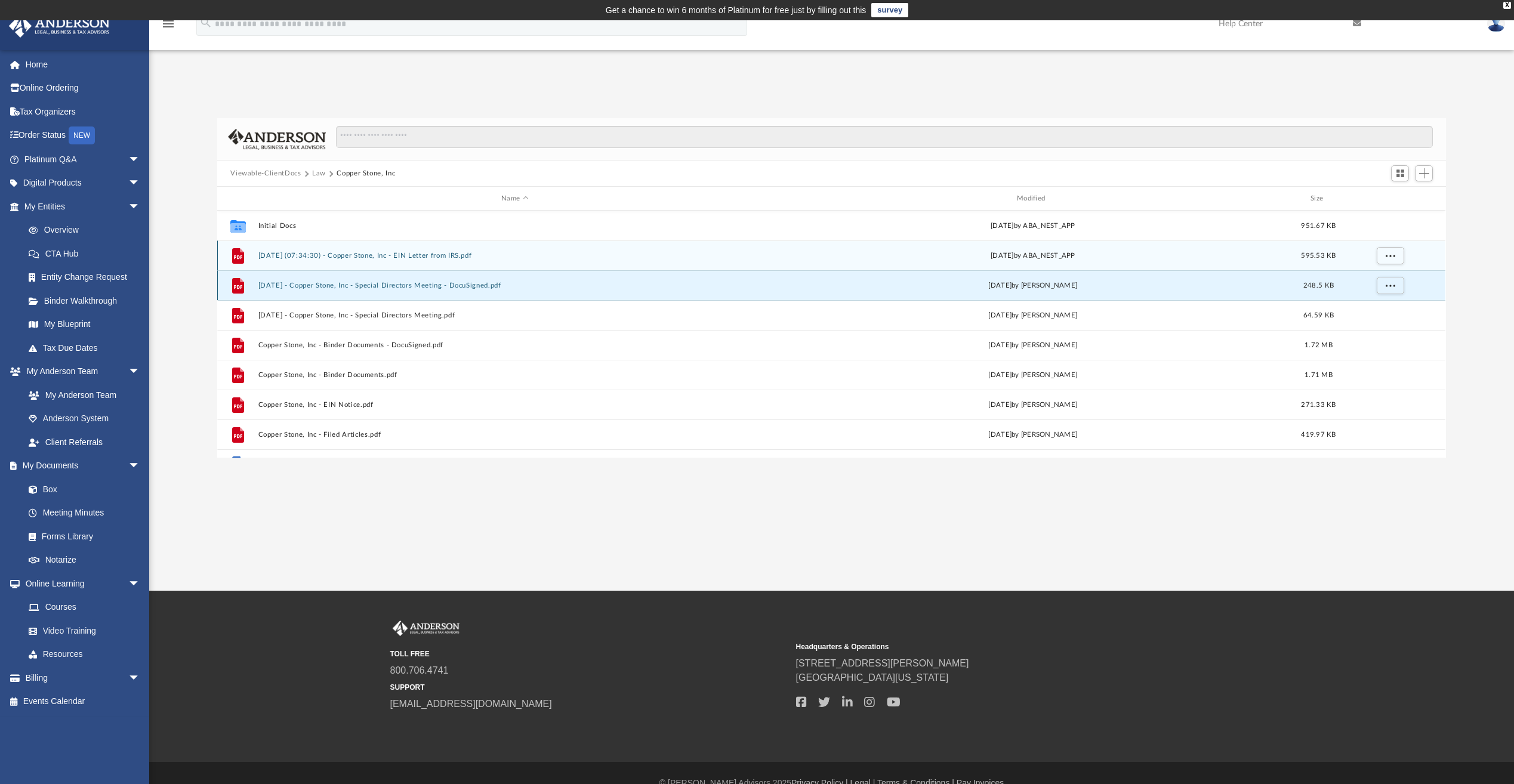
drag, startPoint x: 503, startPoint y: 267, endPoint x: 404, endPoint y: 287, distance: 101.0
click at [503, 267] on div "File 2024.12.04 (07:34:30) - Copper Stone, Inc - EIN Letter from IRS.pdf Wed De…" at bounding box center [831, 255] width 1228 height 30
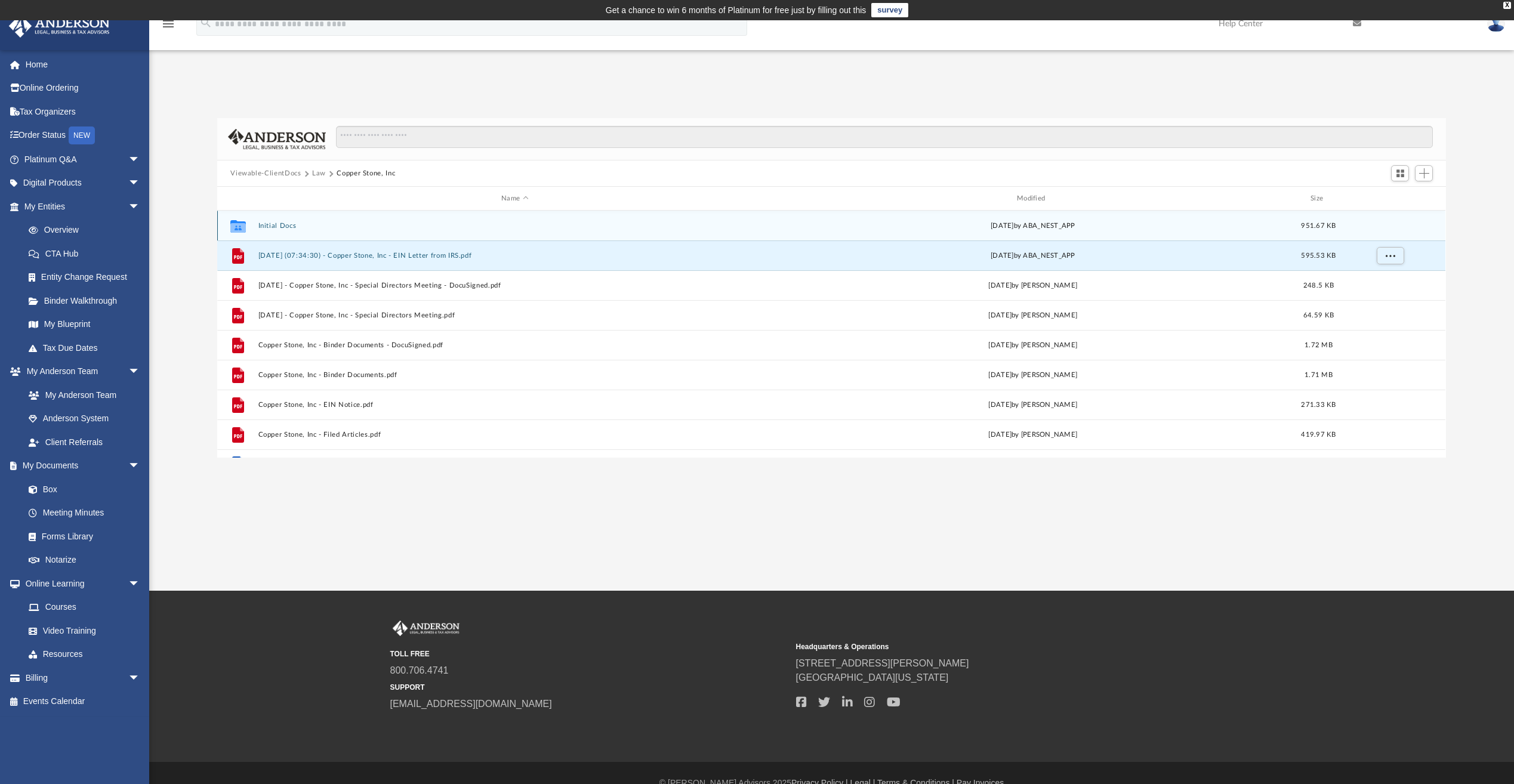
click at [279, 226] on button "Initial Docs" at bounding box center [515, 226] width 513 height 8
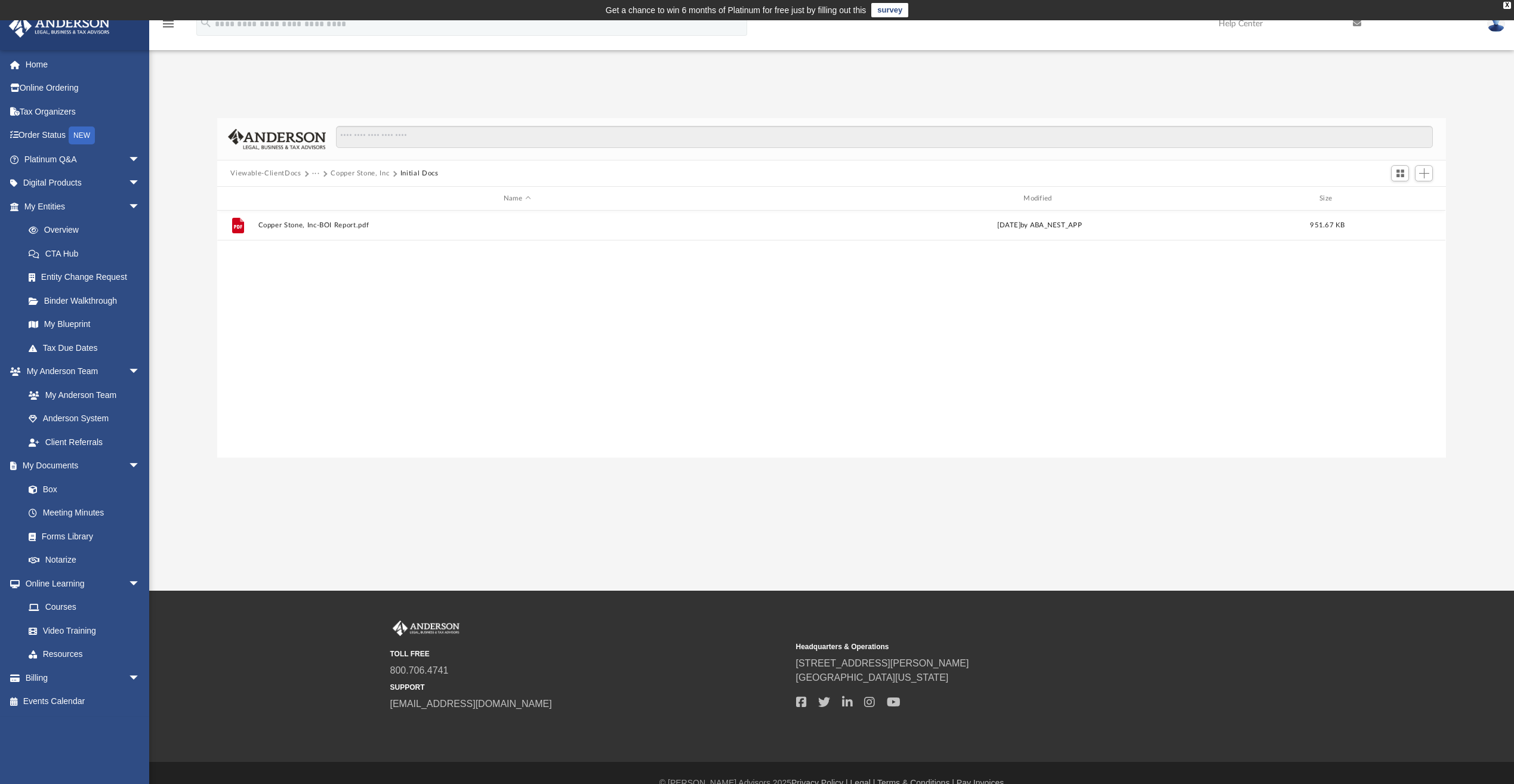
click at [357, 176] on button "Copper Stone, Inc" at bounding box center [359, 173] width 58 height 10
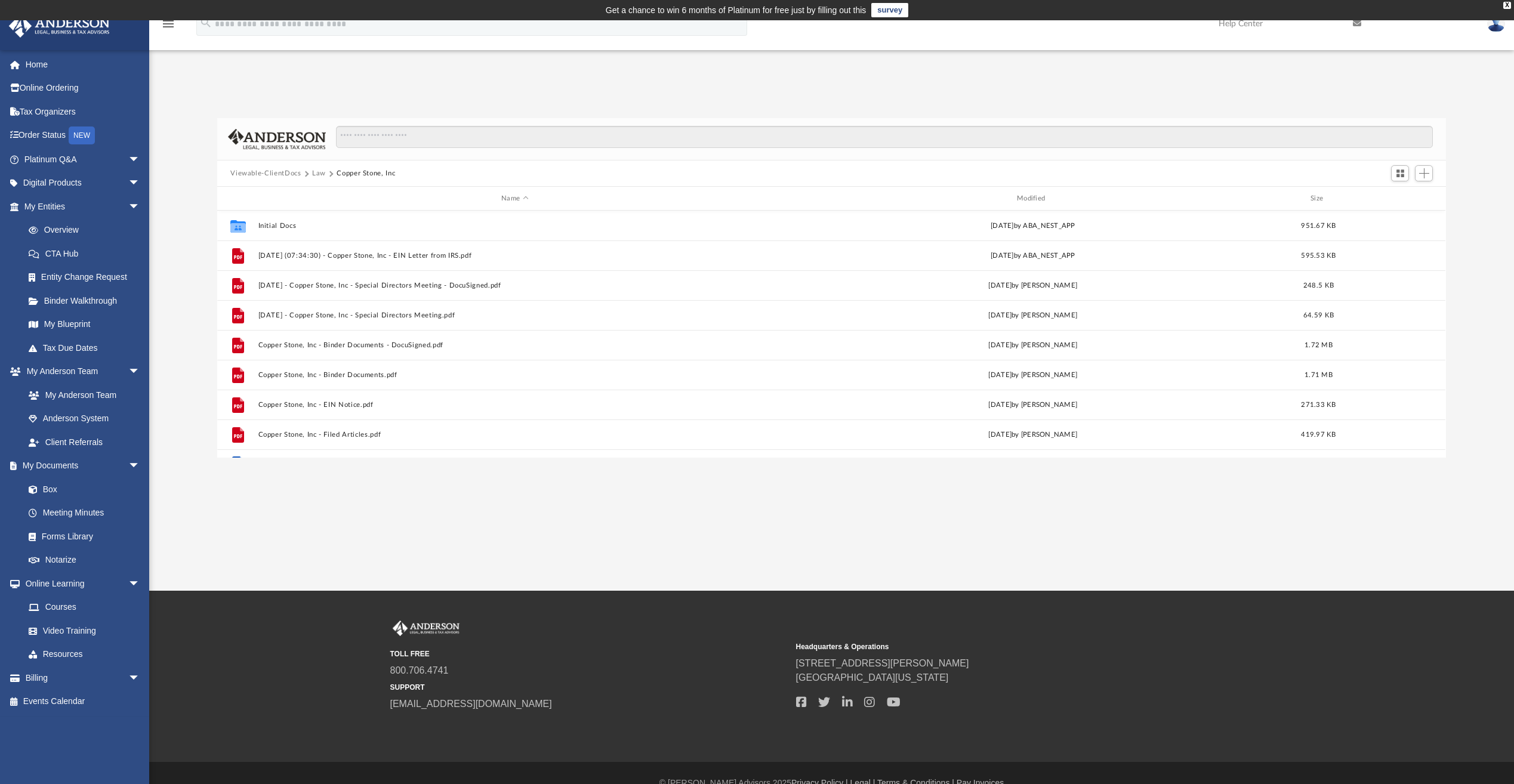
click at [320, 171] on button "Law" at bounding box center [319, 173] width 14 height 10
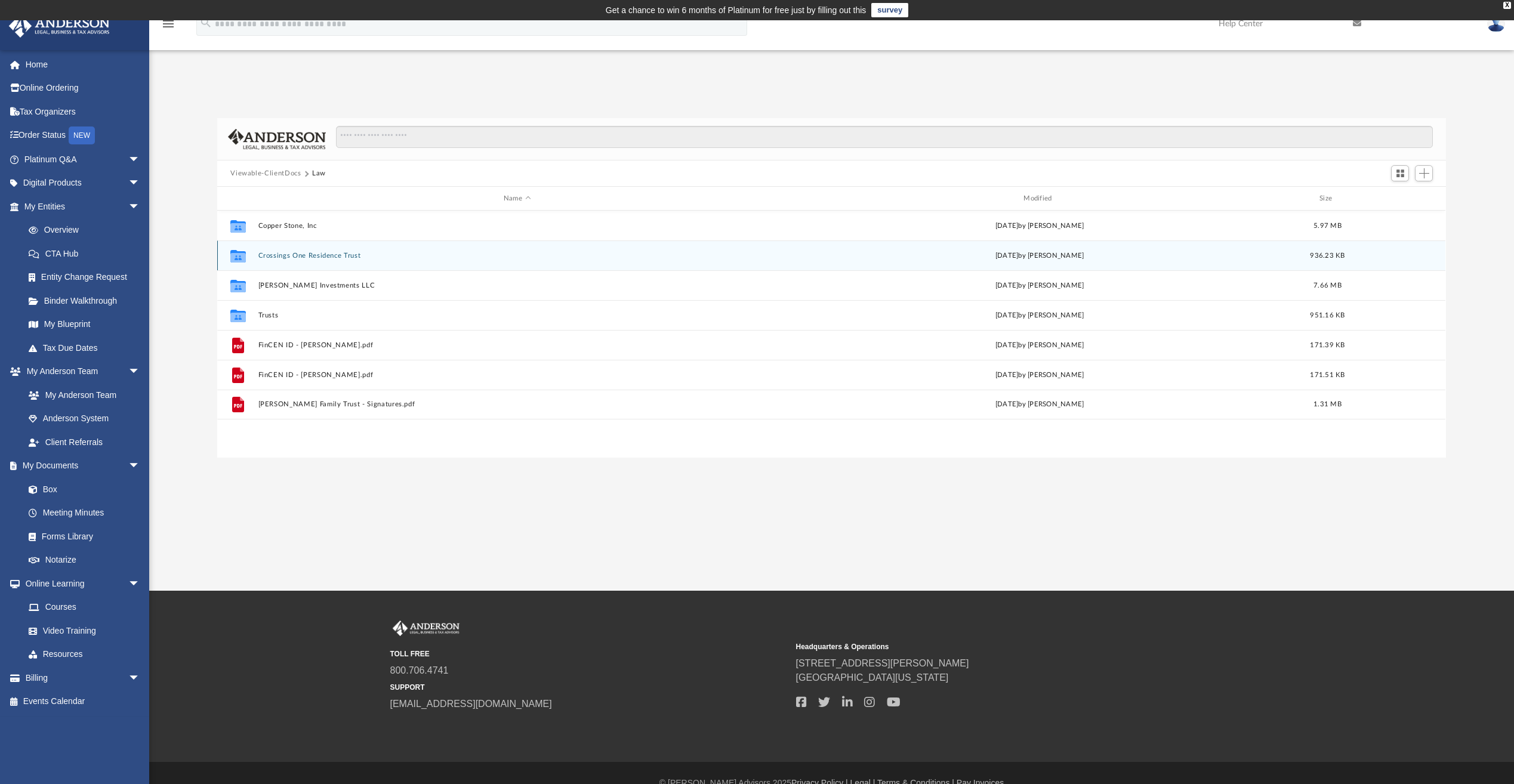
click at [302, 255] on button "Crossings One Residence Trust" at bounding box center [518, 255] width 518 height 8
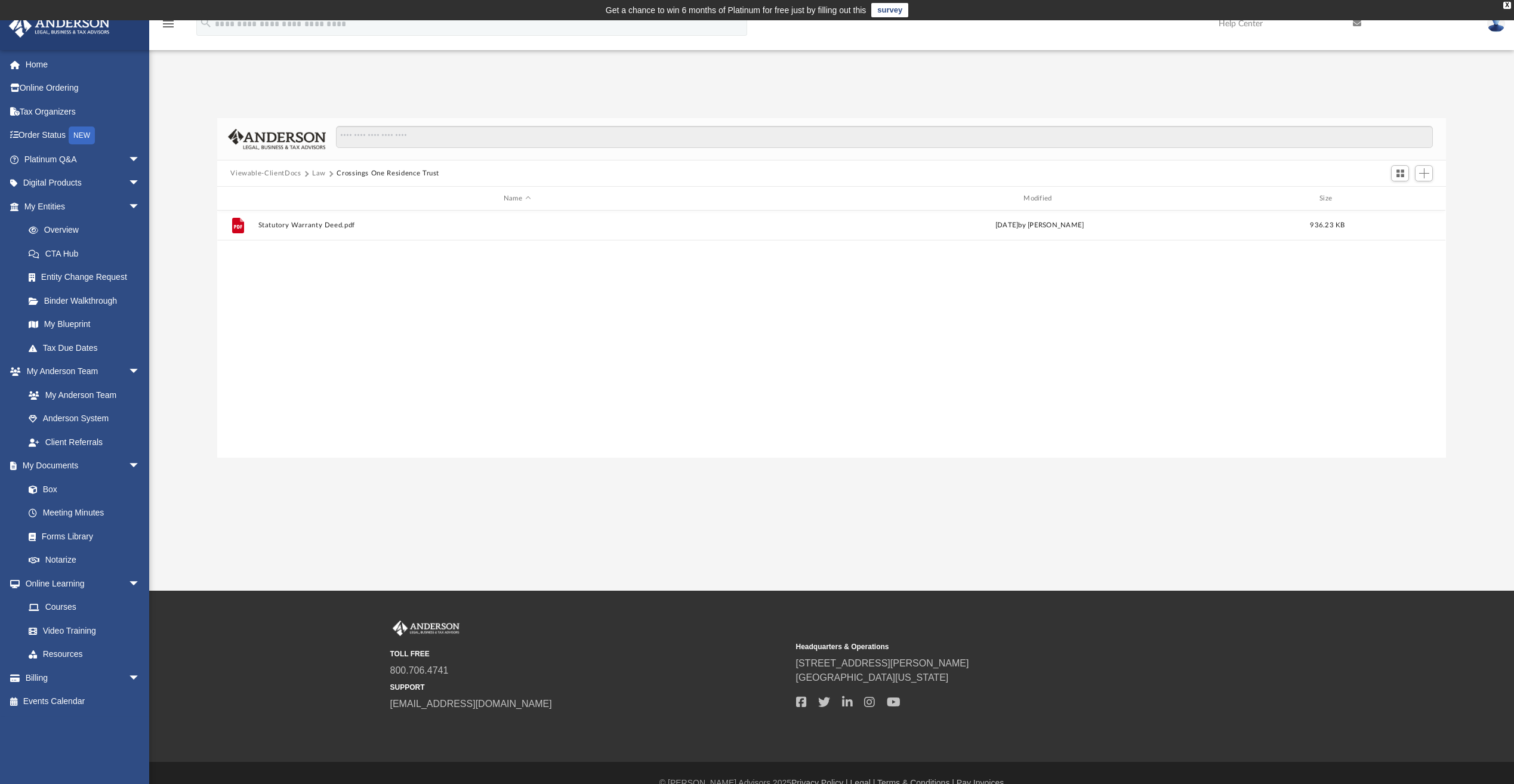
click at [325, 267] on div "File Statutory Warranty Deed.pdf Sun Nov 17 2024 by Grzegorz Zygmunt 936.23 KB" at bounding box center [831, 334] width 1228 height 247
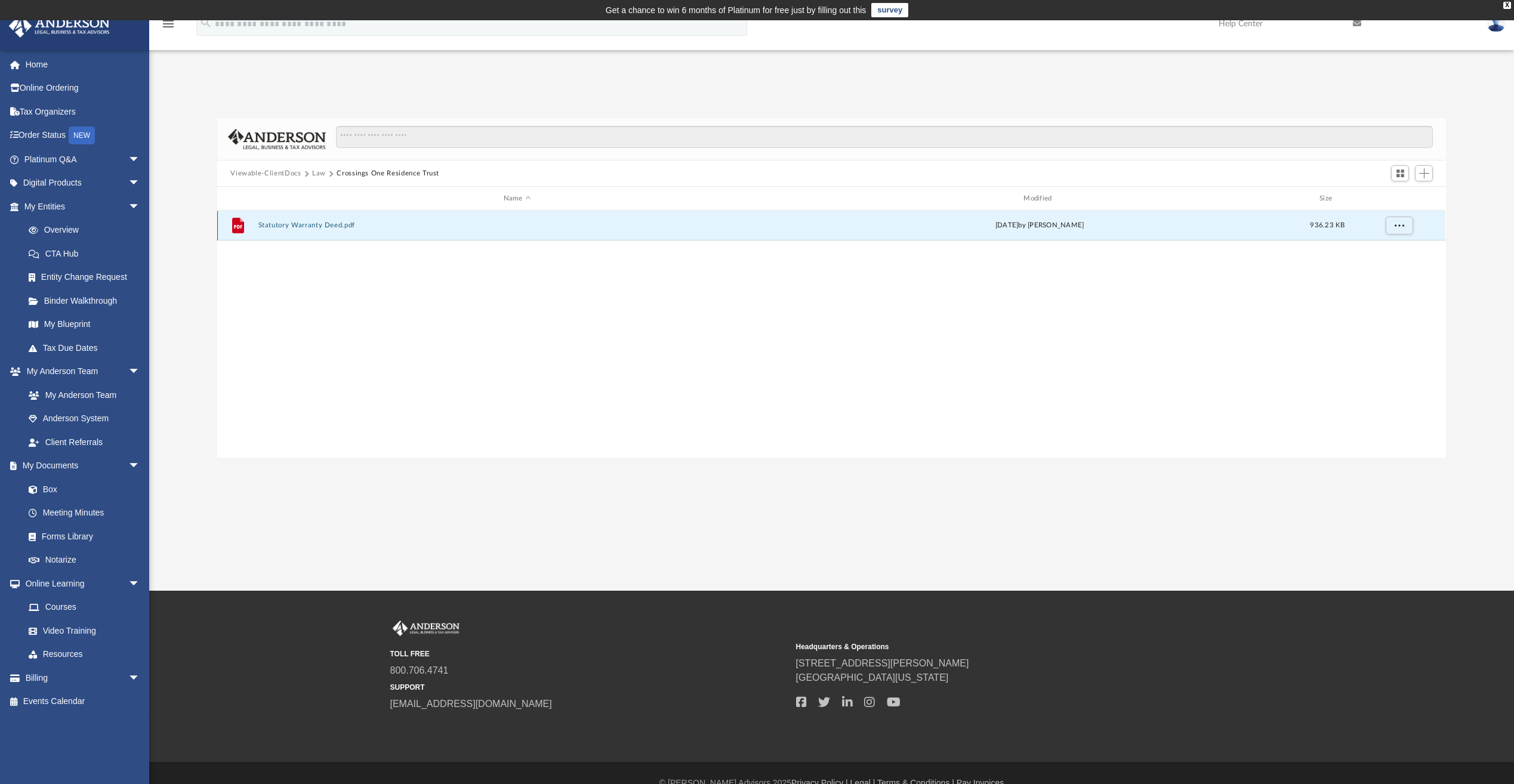
click at [302, 224] on button "Statutory Warranty Deed.pdf" at bounding box center [518, 225] width 518 height 8
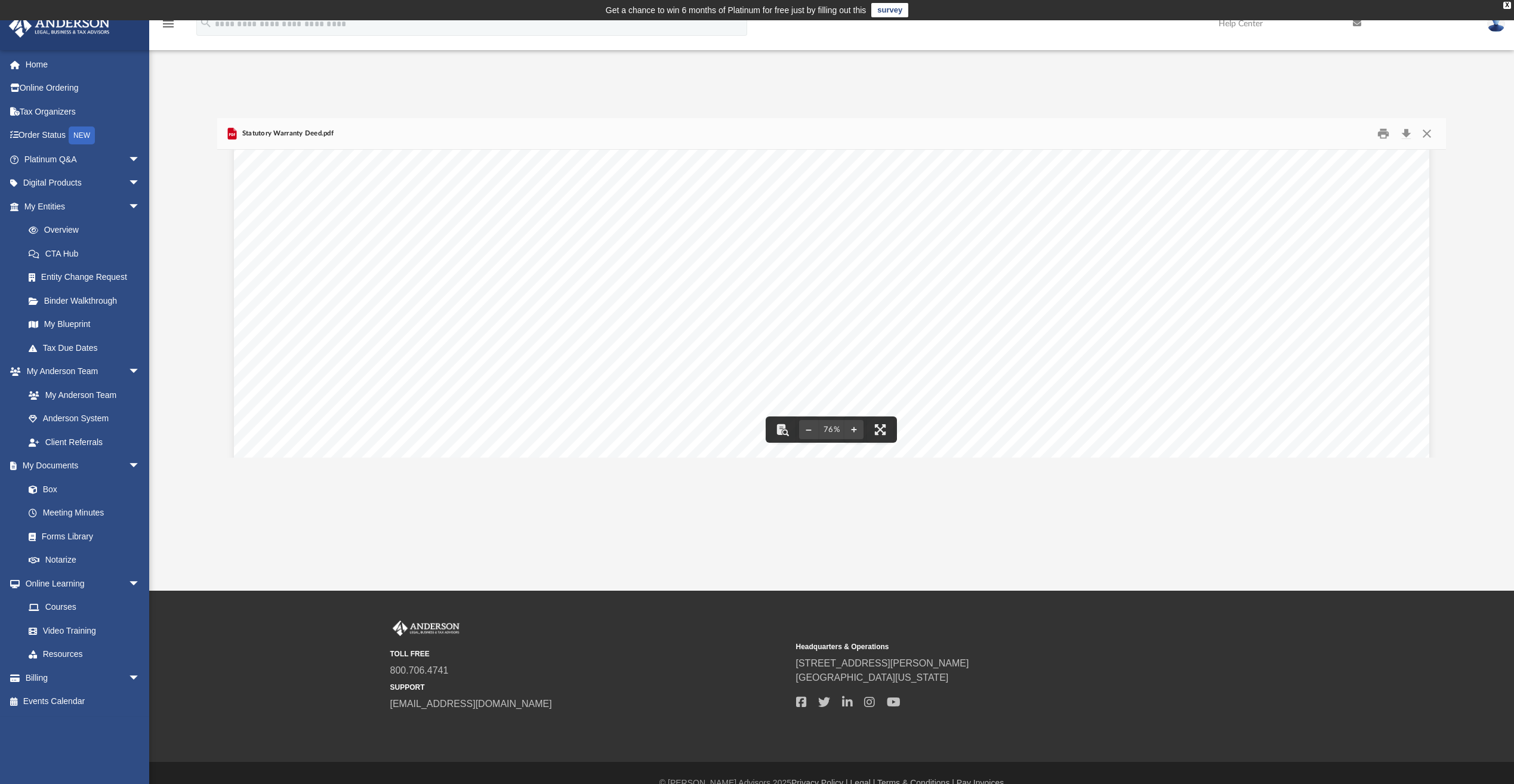
scroll to position [298, 0]
click at [1427, 131] on button "Close" at bounding box center [1427, 133] width 22 height 18
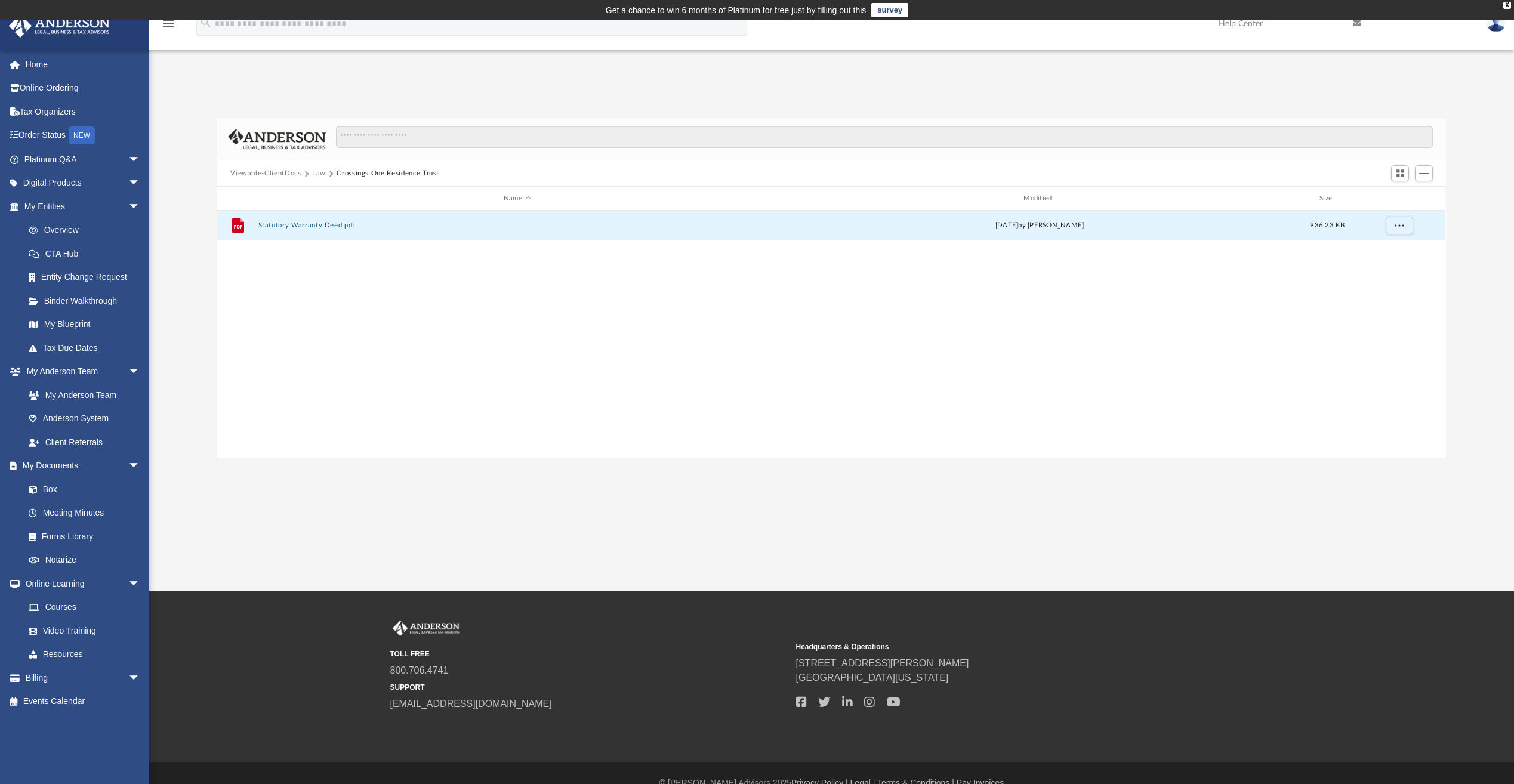
click at [315, 172] on button "Law" at bounding box center [319, 173] width 14 height 10
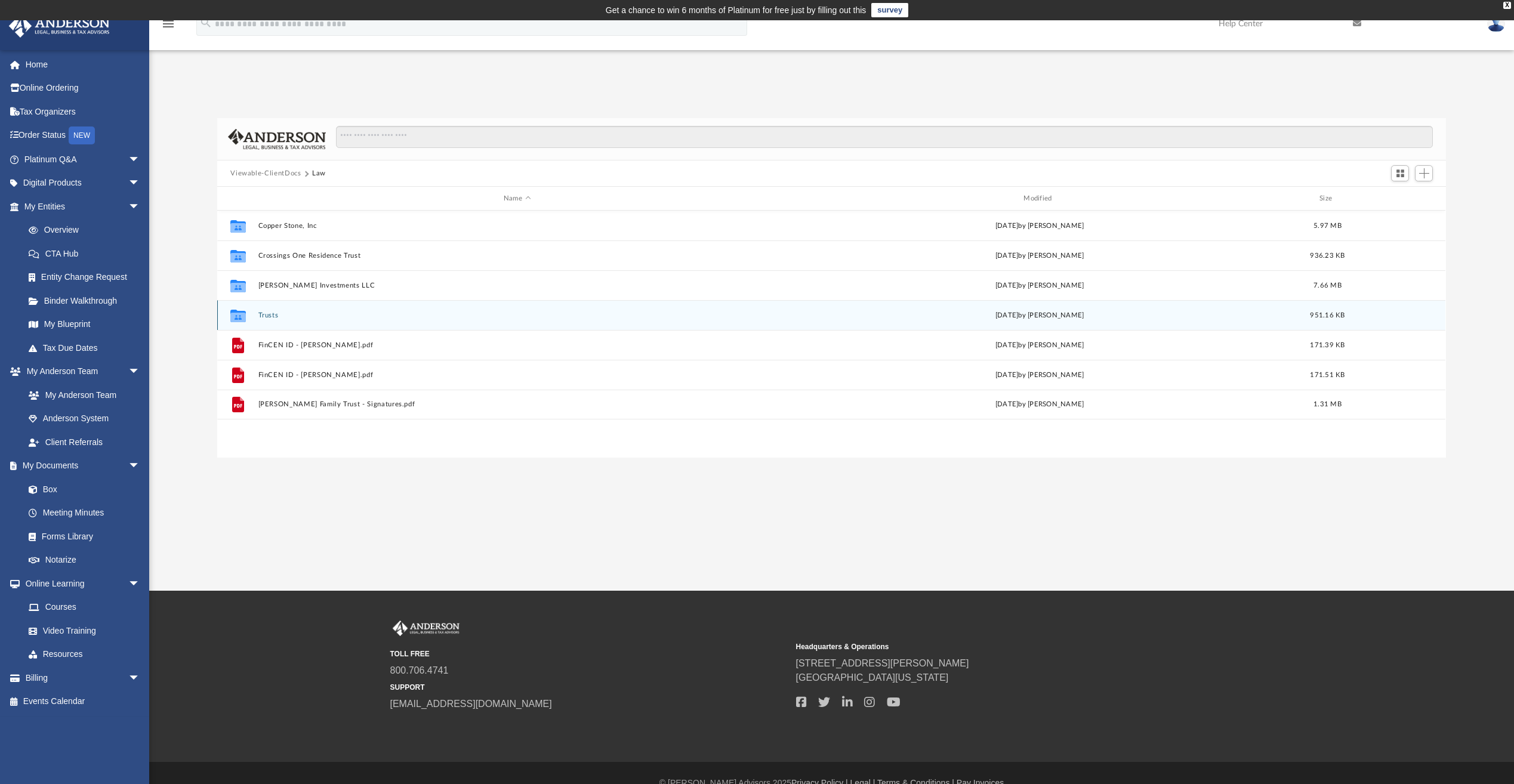
click at [271, 317] on button "Trusts" at bounding box center [518, 314] width 518 height 8
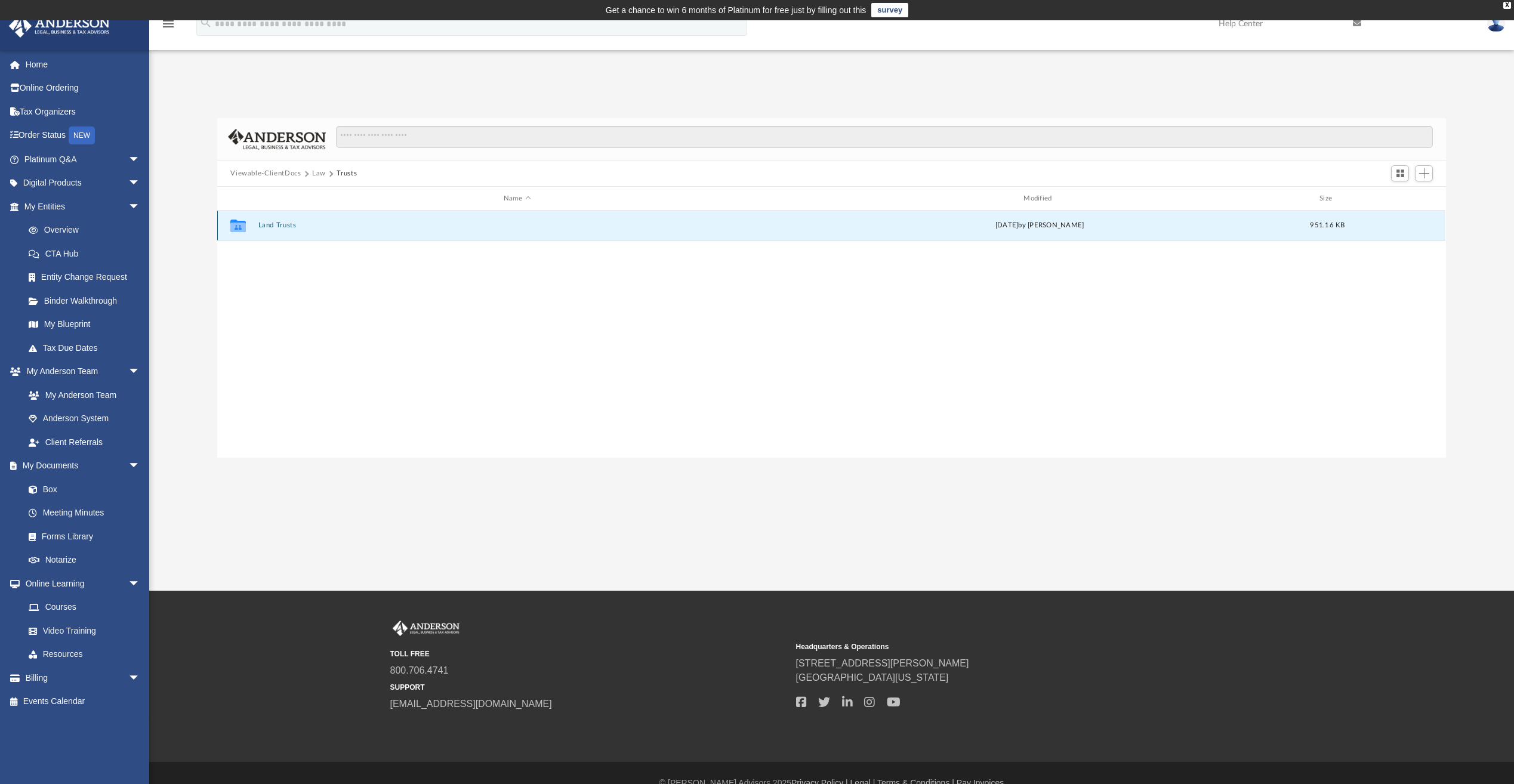
click at [276, 225] on button "Land Trusts" at bounding box center [518, 225] width 518 height 8
click at [321, 226] on button "Land Trust - Crossing One Trust" at bounding box center [518, 225] width 518 height 8
click at [316, 225] on button "Signed Trust Docs (Crossing One Trust).pdf" at bounding box center [518, 225] width 518 height 8
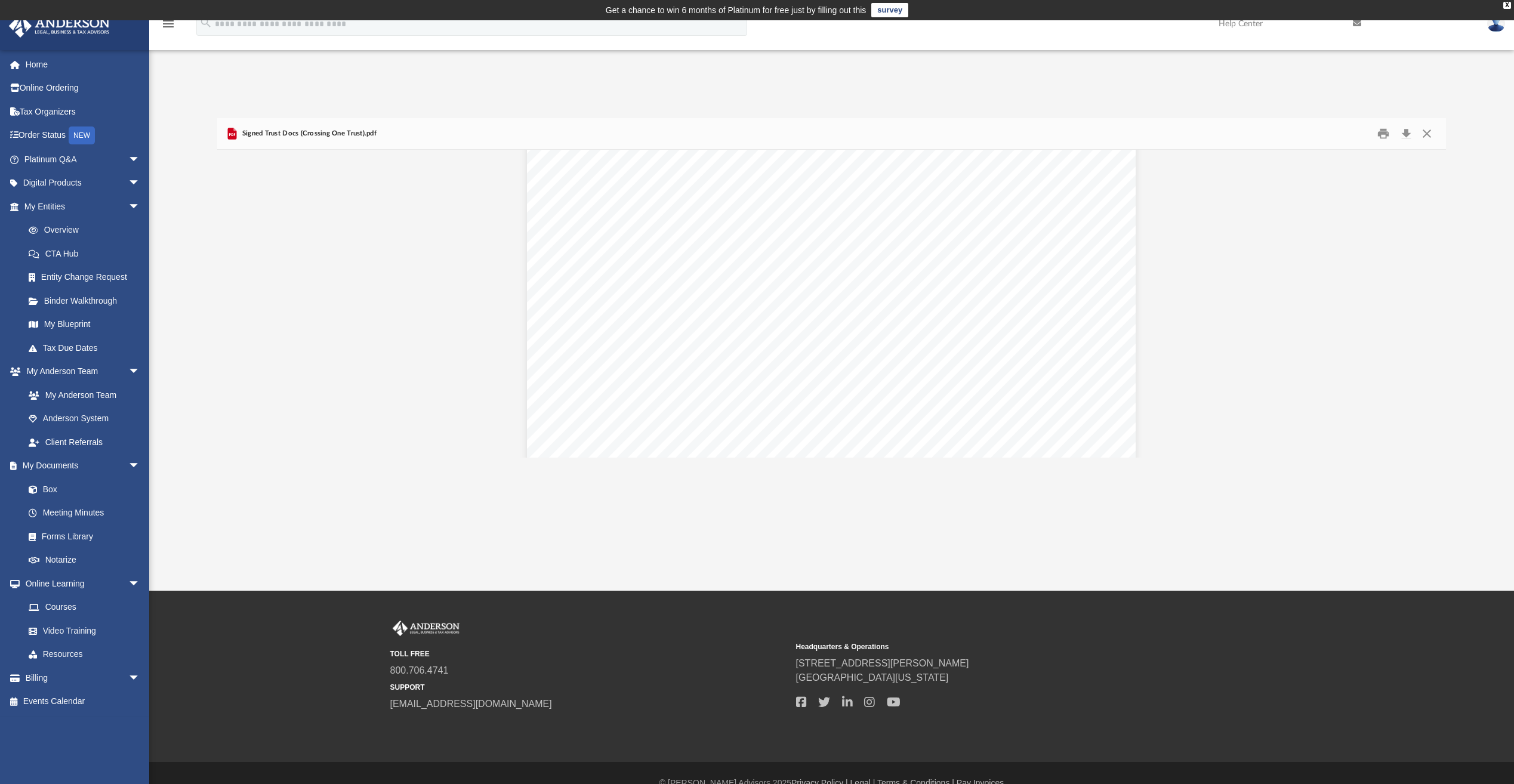
scroll to position [1849, 0]
click at [1431, 134] on button "Close" at bounding box center [1427, 133] width 22 height 18
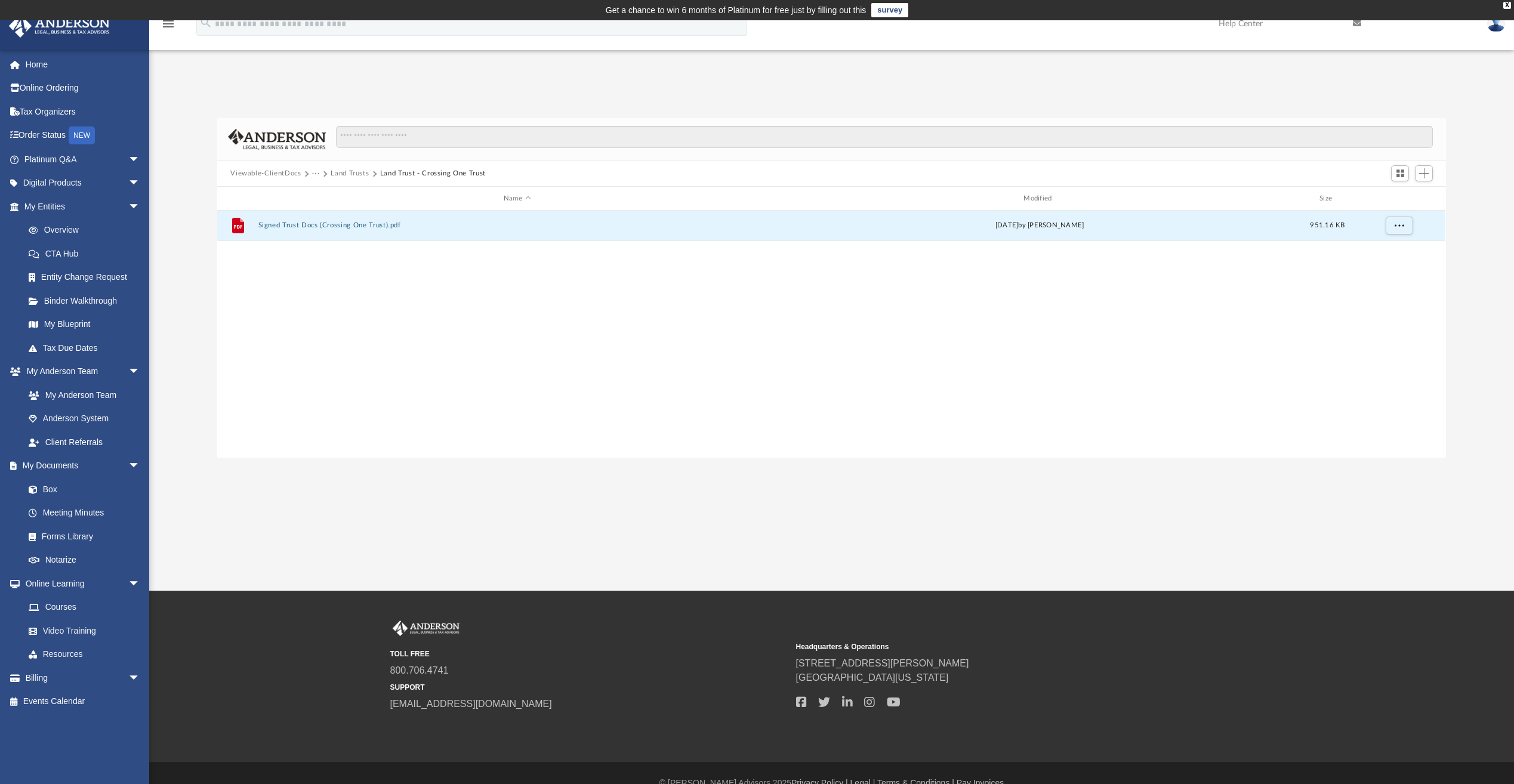
click at [346, 174] on button "Land Trusts" at bounding box center [350, 173] width 38 height 10
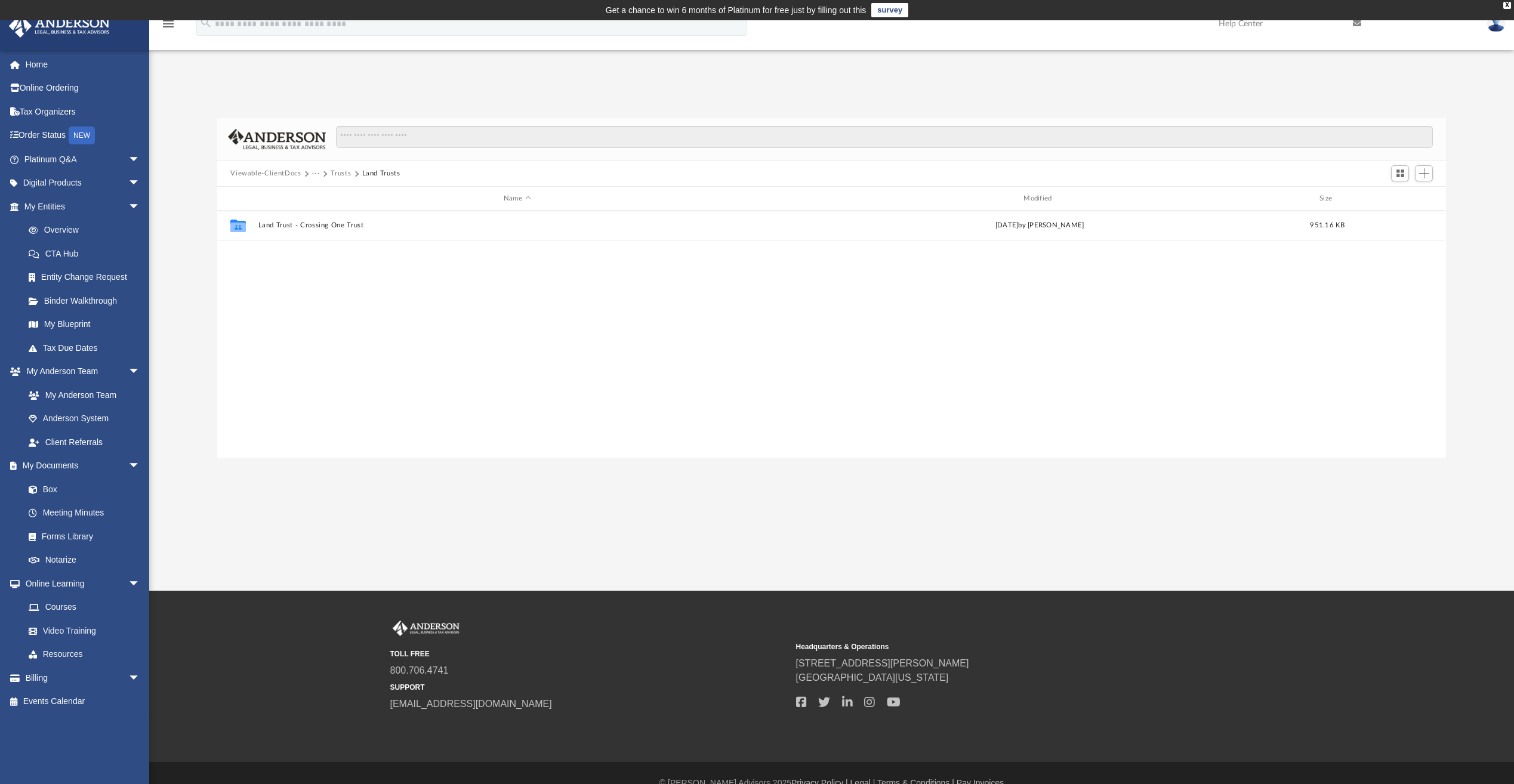
click at [331, 175] on button "Trusts" at bounding box center [340, 173] width 20 height 10
click at [320, 173] on button "Law" at bounding box center [319, 173] width 14 height 10
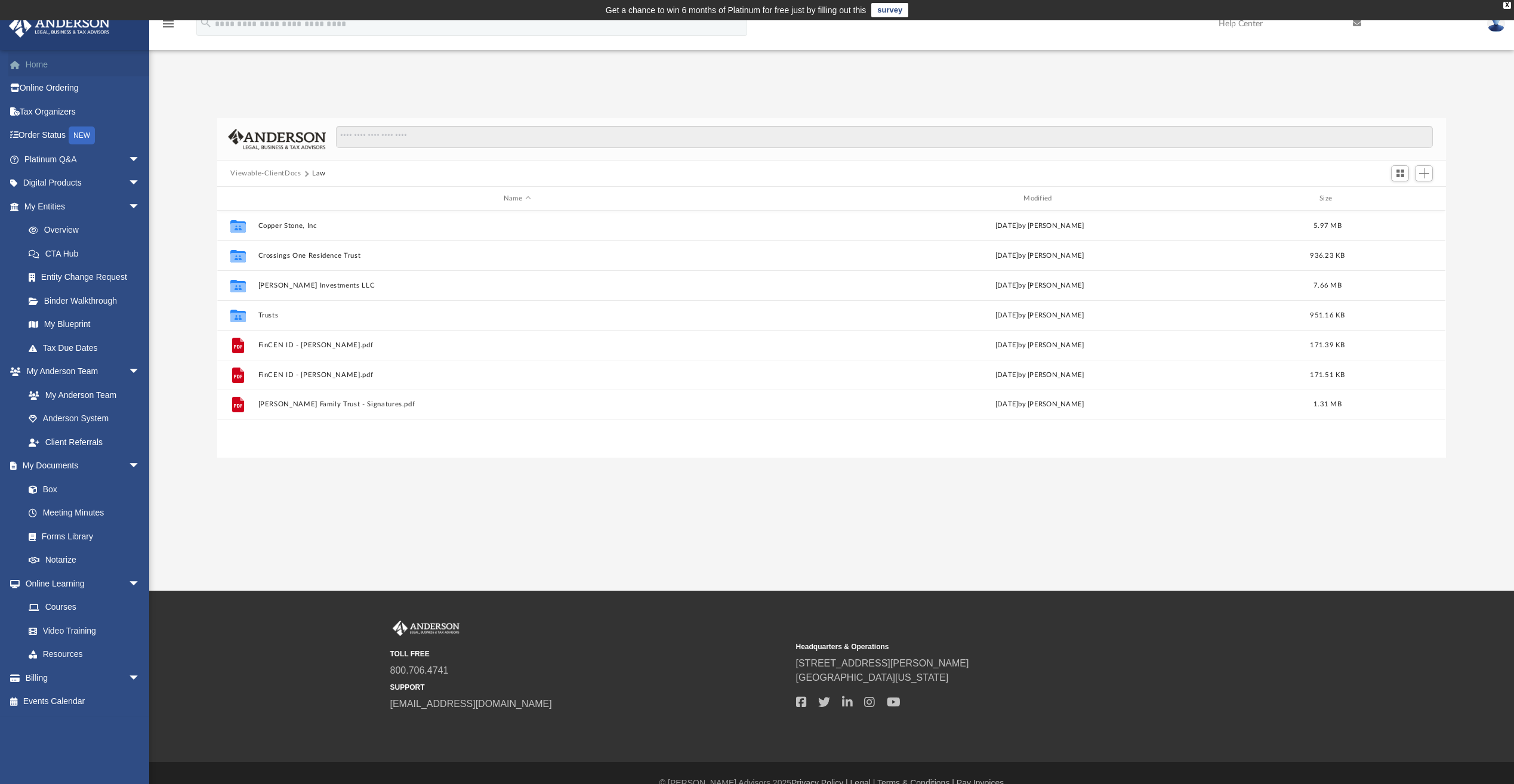
click at [42, 64] on link "Home" at bounding box center [84, 64] width 150 height 24
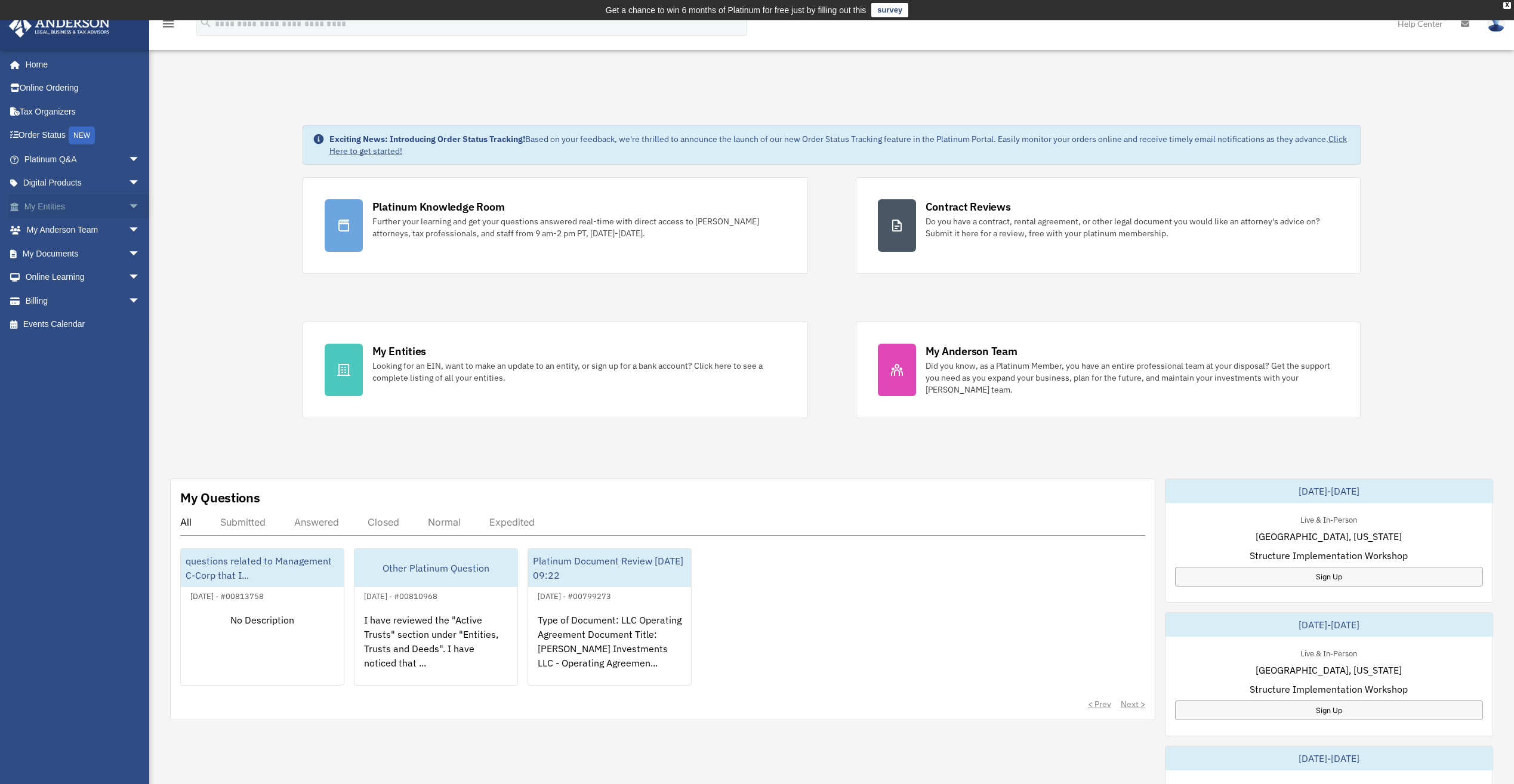
click at [128, 211] on span "arrow_drop_down" at bounding box center [139, 206] width 24 height 24
click at [64, 230] on link "Overview" at bounding box center [87, 230] width 141 height 24
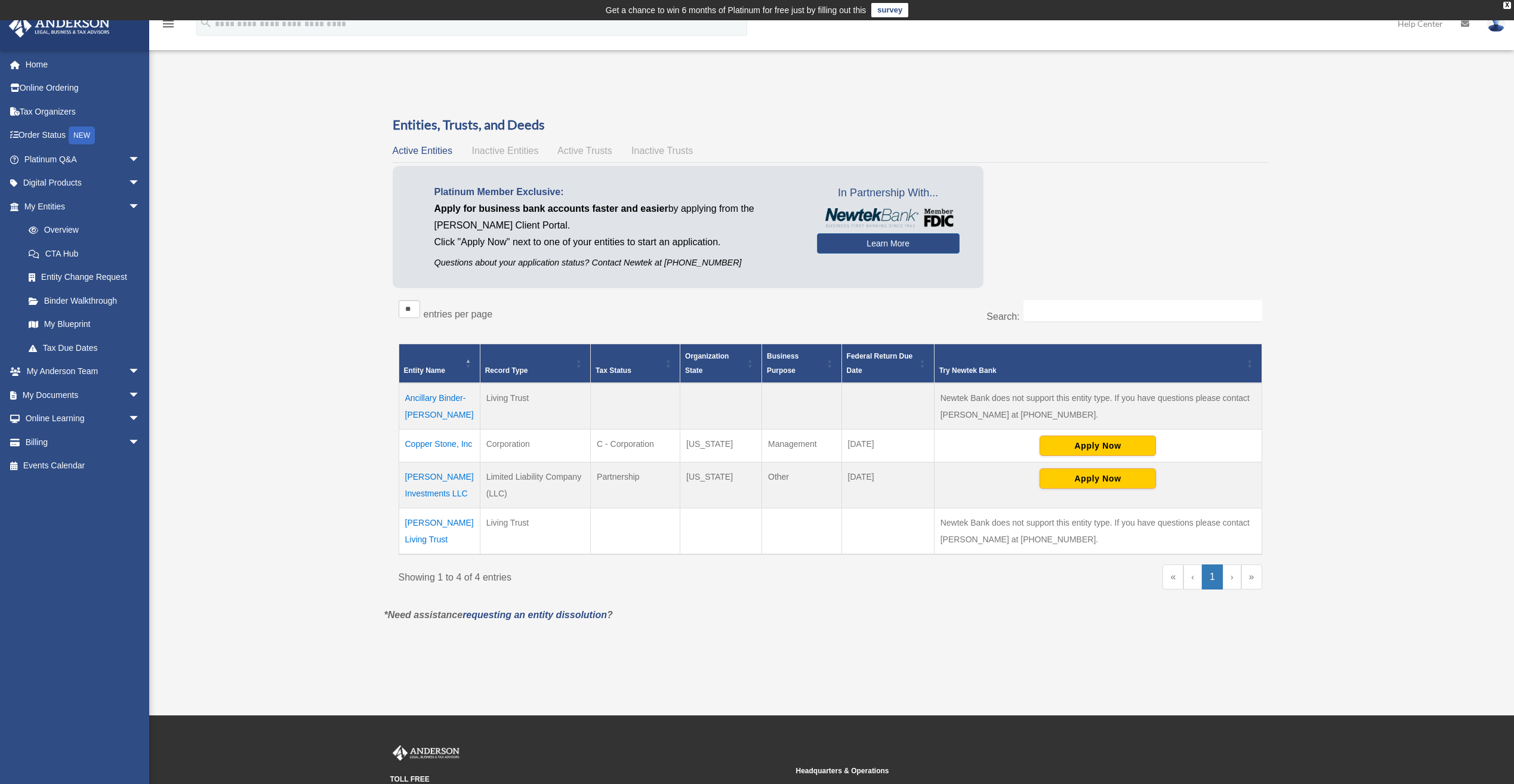
click at [1018, 397] on td "Newtek Bank does not support this entity type. If you have questions please con…" at bounding box center [1098, 406] width 328 height 46
click at [307, 585] on div "Overview grzegorz.zygmunt@live.com Sign Out grzegorz.zygmunt@live.com Home Onli…" at bounding box center [757, 367] width 1514 height 574
click at [963, 519] on td "Newtek Bank does not support this entity type. If you have questions please con…" at bounding box center [1098, 531] width 328 height 46
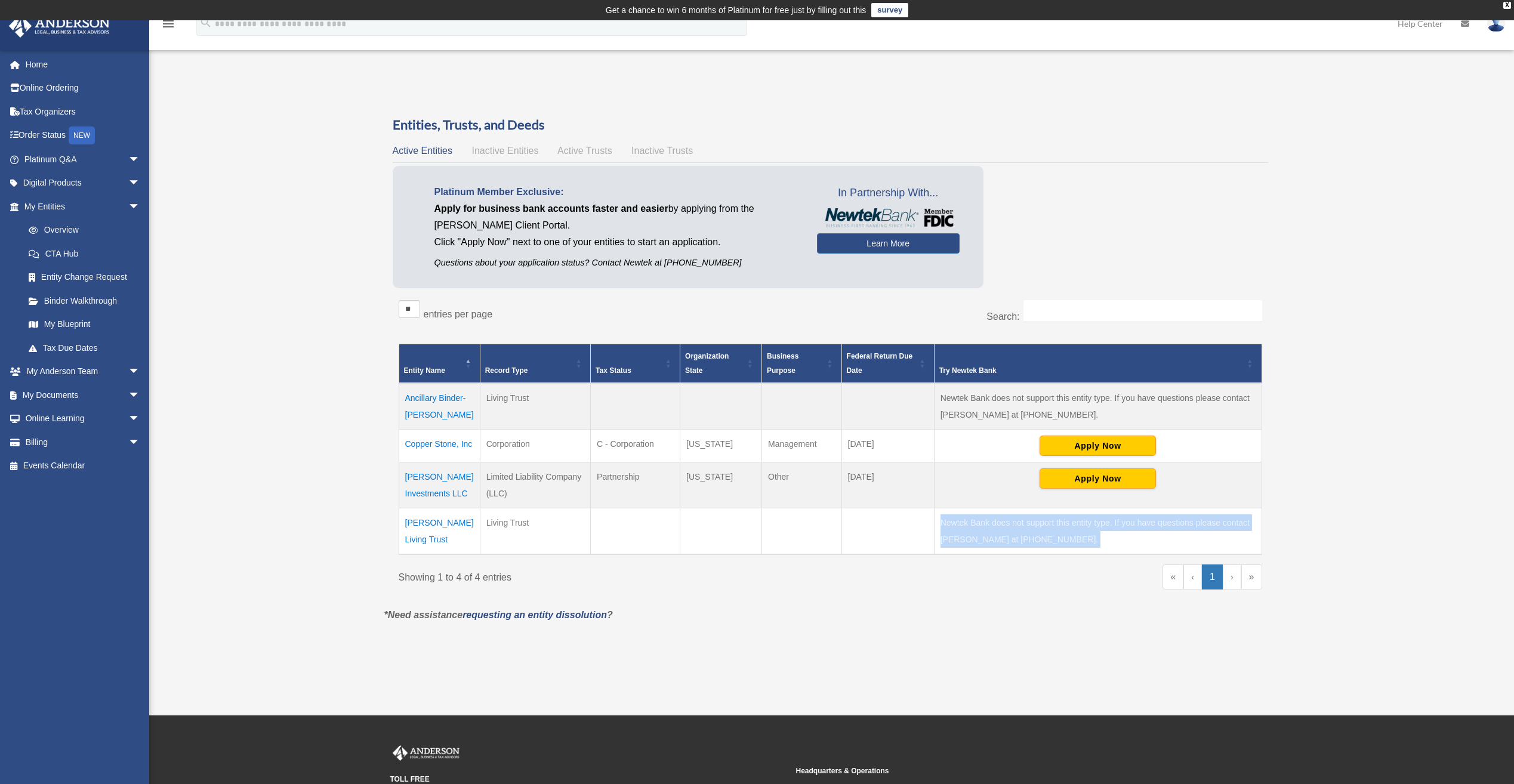
click at [963, 519] on td "Newtek Bank does not support this entity type. If you have questions please con…" at bounding box center [1098, 531] width 328 height 46
click at [279, 561] on div "Overview grzegorz.zygmunt@live.com Sign Out grzegorz.zygmunt@live.com Home Onli…" at bounding box center [757, 367] width 1514 height 574
click at [1233, 135] on div "Entities, Trusts, and Deeds Active Entities Inactive Entities Active Trusts Ina…" at bounding box center [831, 362] width 876 height 491
